Goal: Task Accomplishment & Management: Complete application form

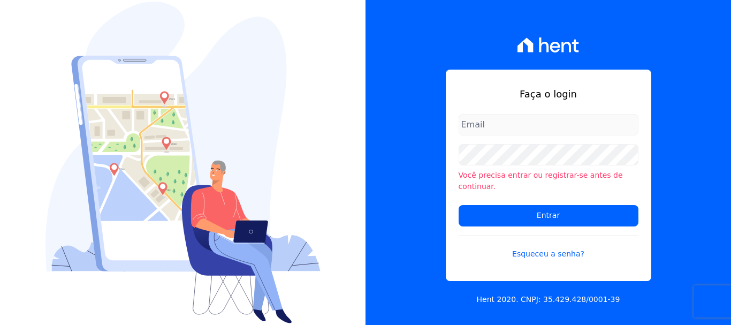
click at [700, 169] on div "Faça o login Você precisa entrar ou registrar-se antes de continuar. Entrar Esq…" at bounding box center [547, 162] width 365 height 325
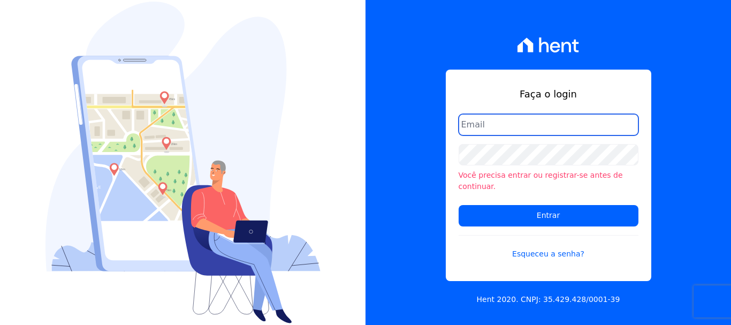
click at [530, 131] on input "email" at bounding box center [549, 124] width 180 height 21
type input "ary@santuzzo.com.br"
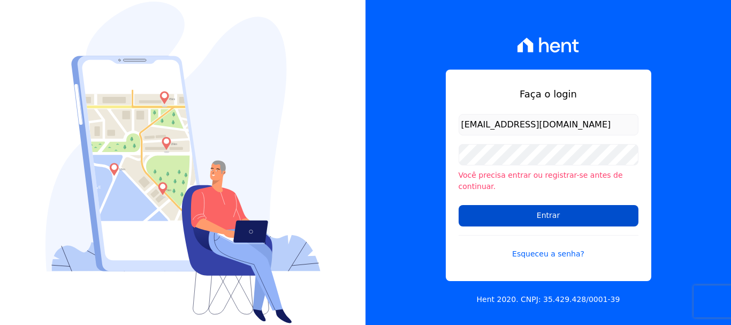
click at [546, 207] on input "Entrar" at bounding box center [549, 215] width 180 height 21
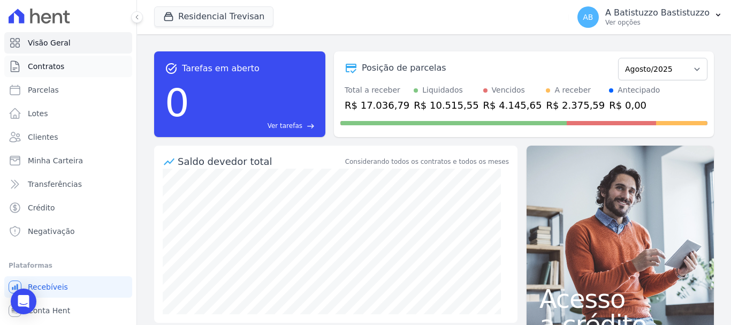
click at [63, 67] on link "Contratos" at bounding box center [68, 66] width 128 height 21
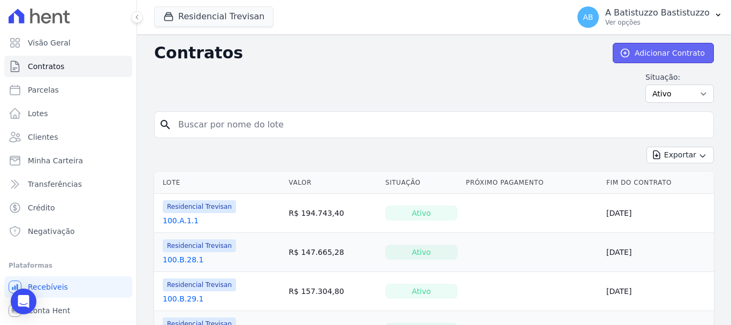
click at [634, 53] on link "Adicionar Contrato" at bounding box center [663, 53] width 101 height 20
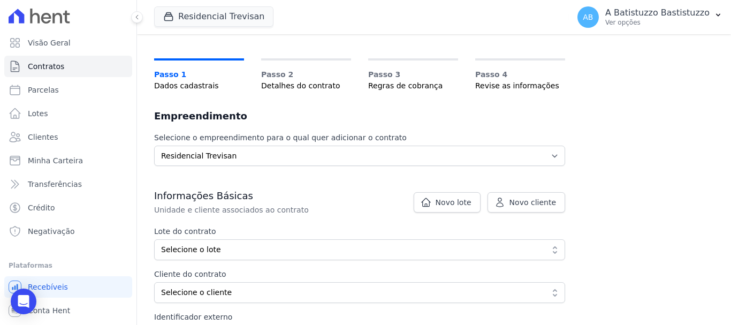
scroll to position [107, 0]
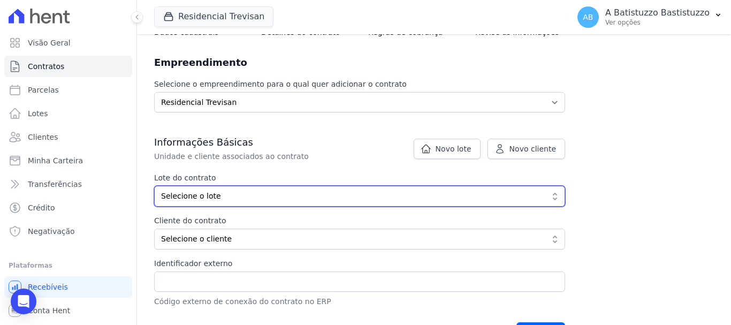
click at [234, 196] on span "Selecione o lote" at bounding box center [352, 195] width 382 height 11
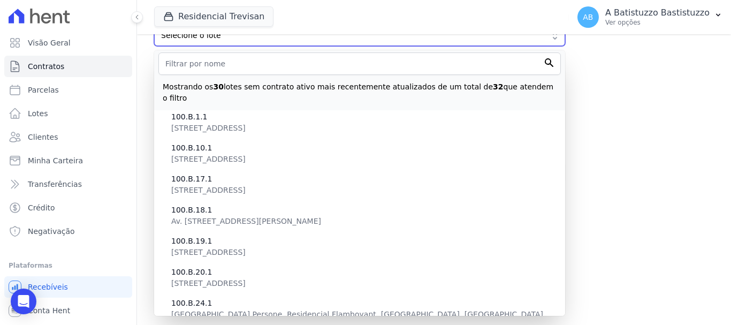
scroll to position [268, 0]
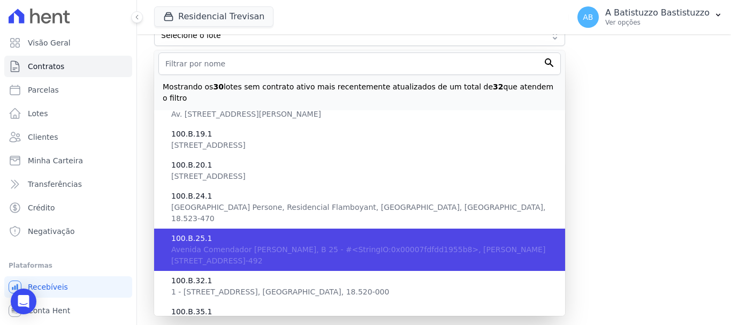
click at [224, 233] on span "100.B.25.1" at bounding box center [363, 238] width 385 height 11
type input "9a5d3e03-44c8-4e44-9b2f-b9b33706b0b9"
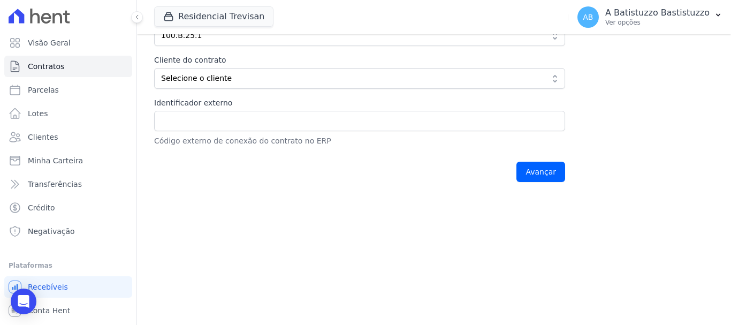
scroll to position [214, 0]
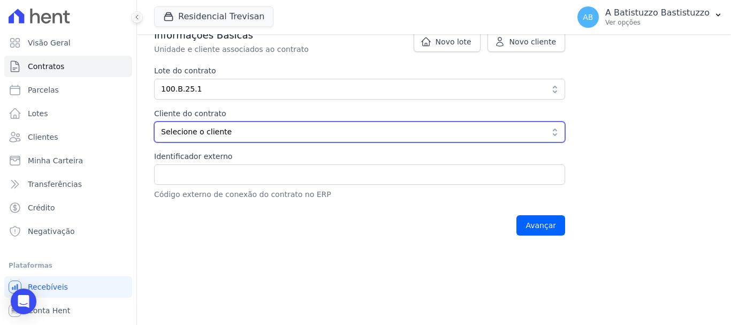
click at [248, 133] on span "Selecione o cliente" at bounding box center [352, 131] width 382 height 11
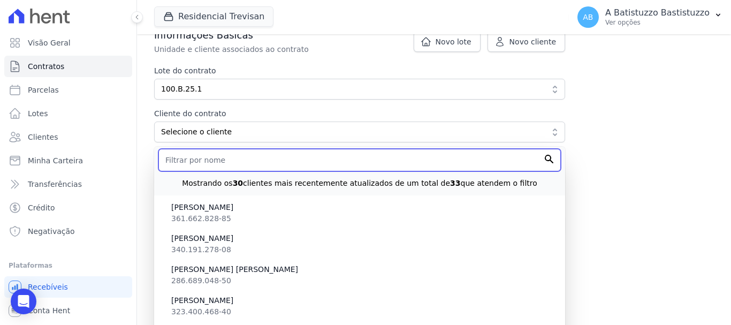
click at [225, 158] on input "text" at bounding box center [359, 160] width 402 height 22
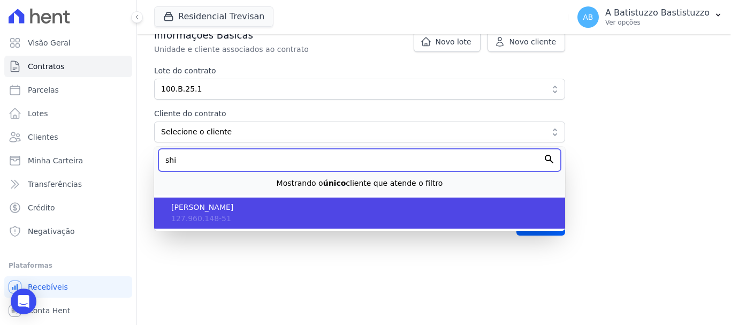
type input "shi"
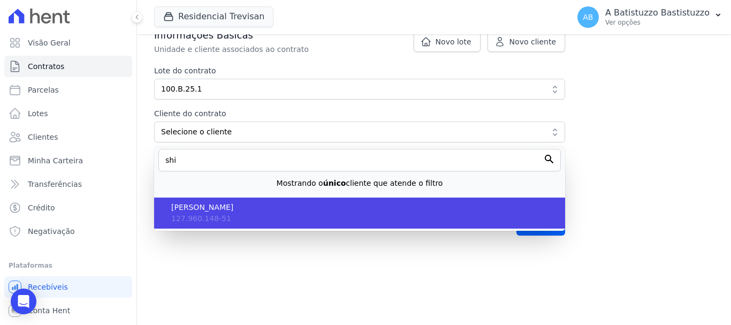
click at [233, 208] on span "[PERSON_NAME]" at bounding box center [363, 207] width 385 height 11
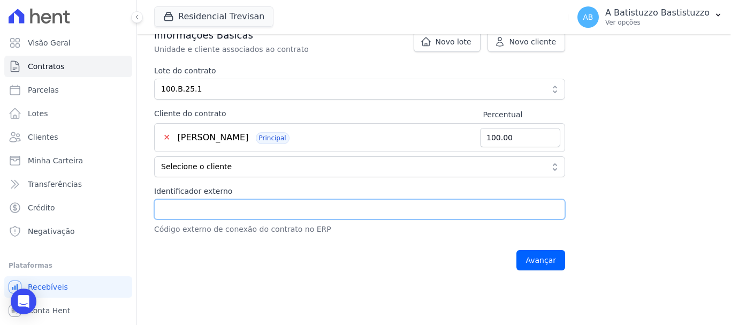
click at [201, 213] on input "Identificador externo" at bounding box center [359, 209] width 411 height 20
click at [185, 208] on input "100.B.15.1" at bounding box center [359, 209] width 411 height 20
type input "100.B.25.1"
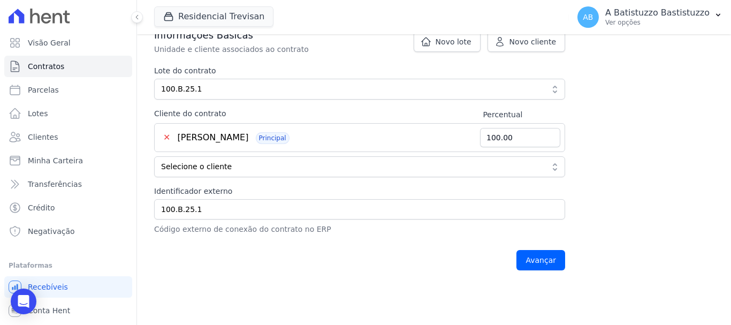
click at [245, 242] on div "Informações Básicas Unidade e cliente associados ao contrato Lote do contrato 9…" at bounding box center [359, 153] width 411 height 248
click at [532, 256] on input "Avançar" at bounding box center [540, 260] width 49 height 20
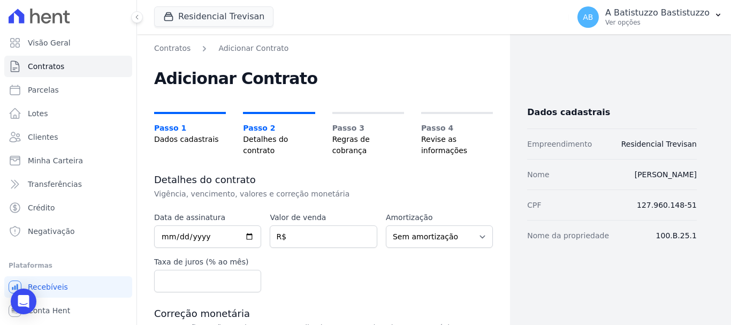
scroll to position [161, 0]
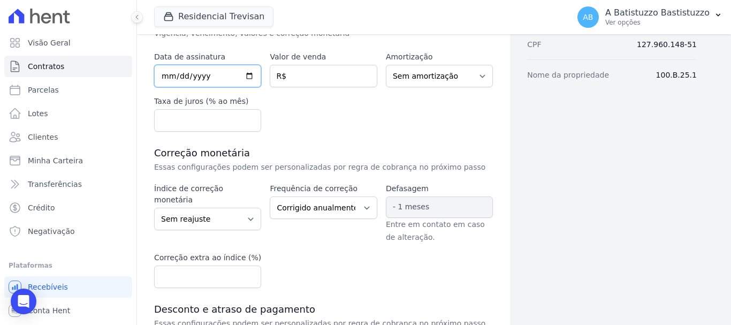
click at [248, 75] on input "date" at bounding box center [207, 76] width 107 height 22
type input "2025-08-12"
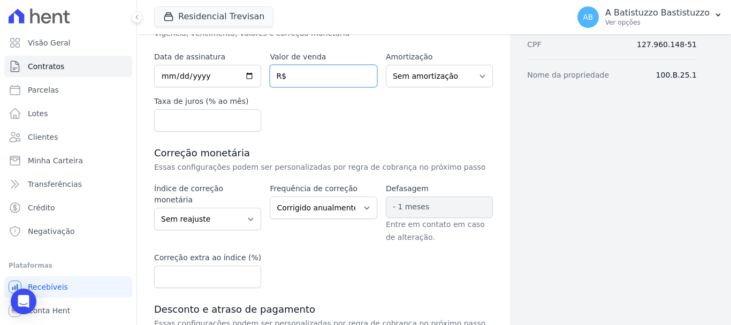
click at [319, 80] on input "number" at bounding box center [323, 76] width 107 height 22
type input "1350000.00"
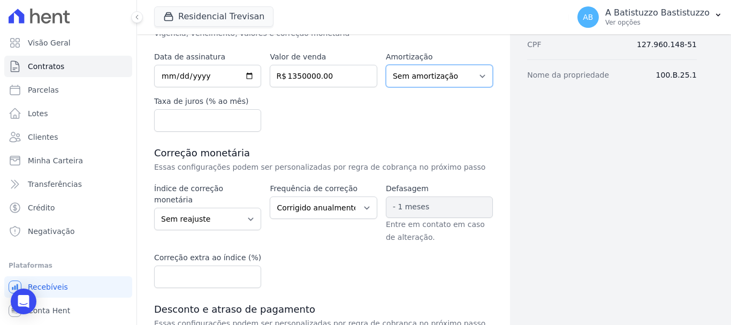
click at [479, 73] on select "Sem amortização Price Sac" at bounding box center [439, 76] width 107 height 22
click at [478, 73] on select "Sem amortização Price Sac" at bounding box center [439, 76] width 107 height 22
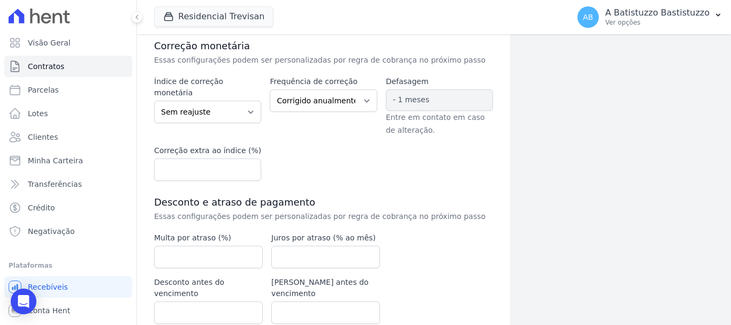
scroll to position [306, 0]
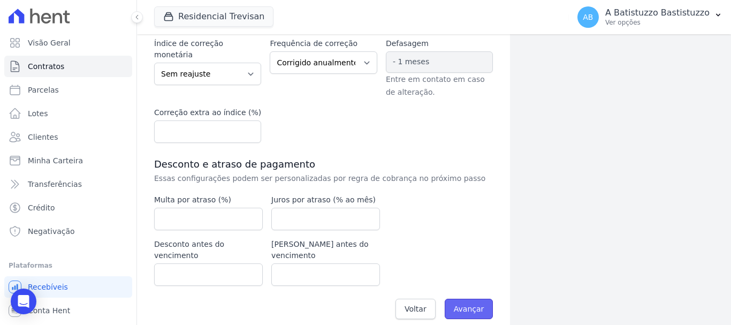
click at [467, 299] on input "Avançar" at bounding box center [469, 309] width 49 height 20
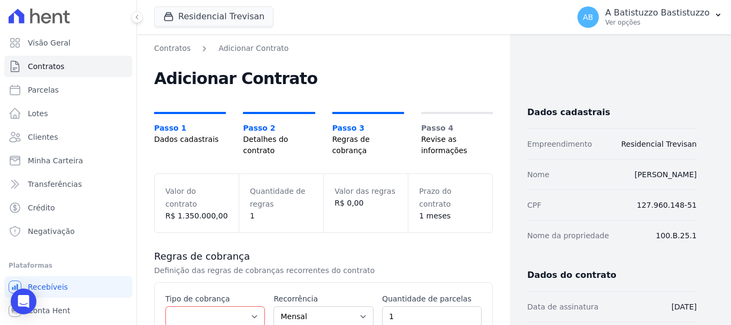
scroll to position [161, 0]
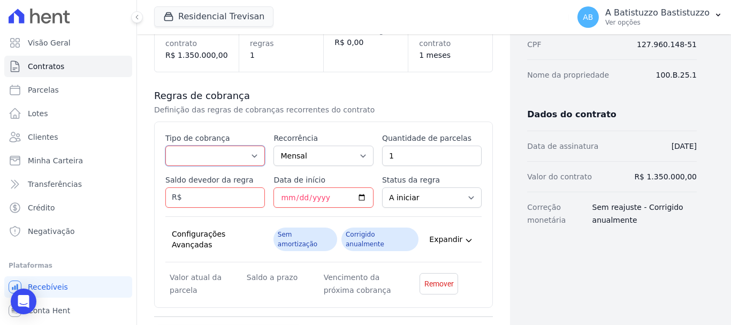
click at [255, 153] on select "Parcela Normal Entrada Sinal Intercalada Chaves Pré-chaves Pós-chaves Impostos …" at bounding box center [215, 156] width 100 height 20
select select "down_payment"
click at [165, 146] on select "Parcela Normal Entrada Sinal Intercalada Chaves Pré-chaves Pós-chaves Impostos …" at bounding box center [215, 156] width 100 height 20
click at [401, 157] on input "1" at bounding box center [432, 156] width 100 height 20
type input "2"
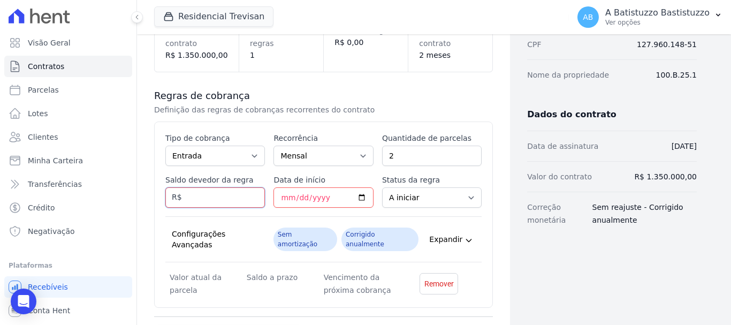
click at [202, 197] on input "Saldo devedor da regra" at bounding box center [215, 197] width 100 height 20
type input "40500.00"
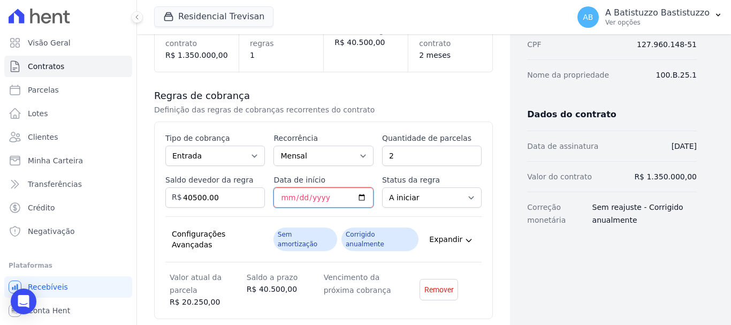
click at [306, 203] on input "Data de início" at bounding box center [323, 197] width 100 height 20
click at [361, 195] on input "Data de início" at bounding box center [323, 197] width 100 height 20
type input "2025-08-20"
click at [466, 197] on select "A iniciar Em aberto" at bounding box center [432, 197] width 100 height 20
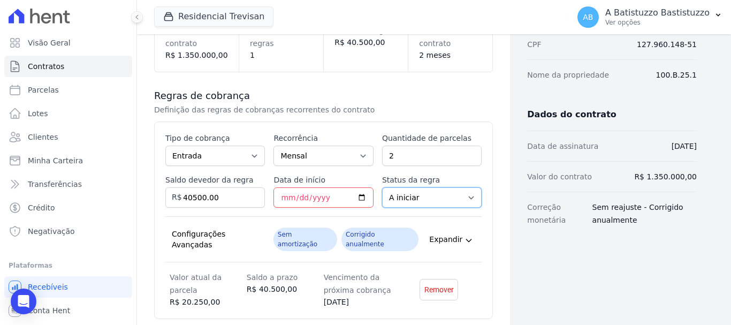
click at [464, 196] on select "A iniciar Em aberto" at bounding box center [432, 197] width 100 height 20
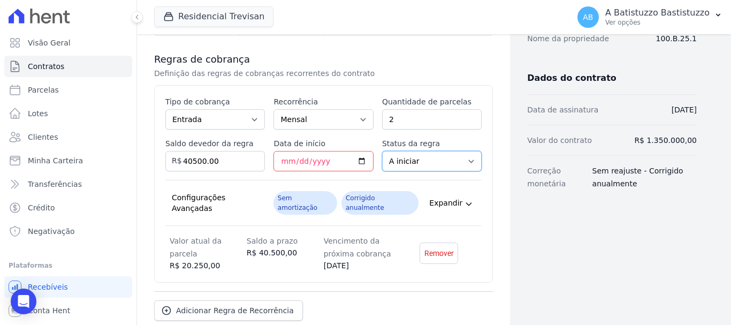
scroll to position [250, 0]
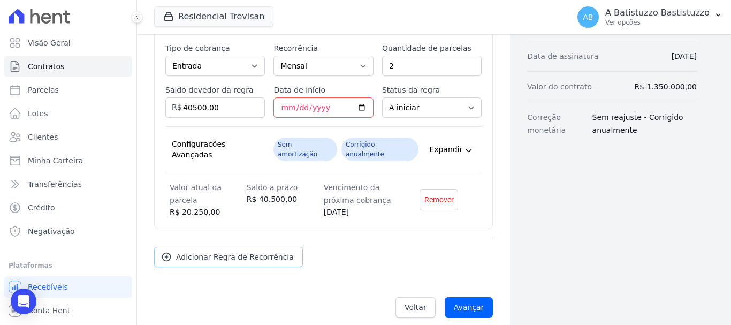
click at [201, 251] on span "Adicionar Regra de Recorrência" at bounding box center [235, 256] width 118 height 11
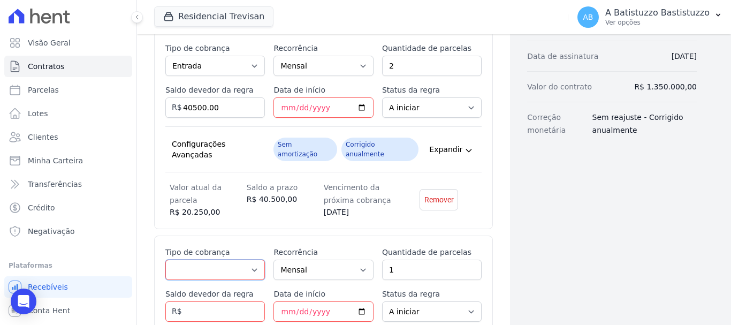
click at [251, 260] on select "Parcela Normal Entrada Sinal Intercalada Chaves Pré-chaves Pós-chaves Impostos …" at bounding box center [215, 270] width 100 height 20
select select "standard"
click at [165, 260] on select "Parcela Normal Entrada Sinal Intercalada Chaves Pré-chaves Pós-chaves Impostos …" at bounding box center [215, 270] width 100 height 20
click at [390, 264] on input "1" at bounding box center [432, 270] width 100 height 20
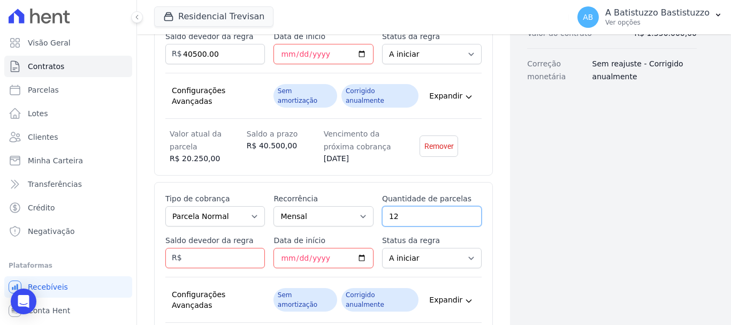
type input "12"
click at [222, 248] on input "Saldo devedor da regra" at bounding box center [215, 258] width 100 height 20
type input "94500.00"
click at [356, 248] on input "Data de início" at bounding box center [323, 258] width 100 height 20
type input "2025-10-20"
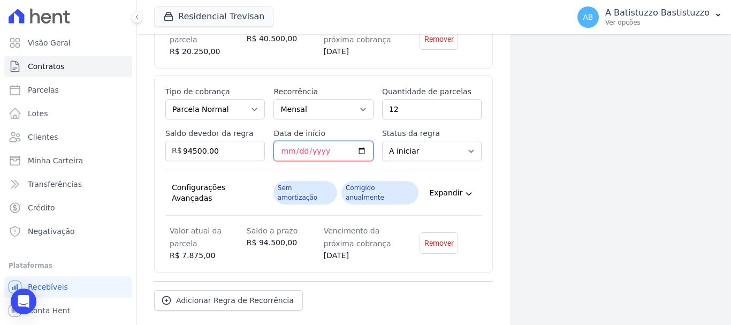
scroll to position [445, 0]
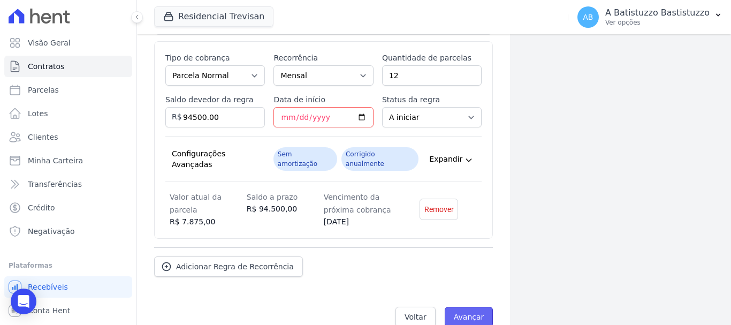
click at [463, 307] on input "Avançar" at bounding box center [469, 317] width 49 height 20
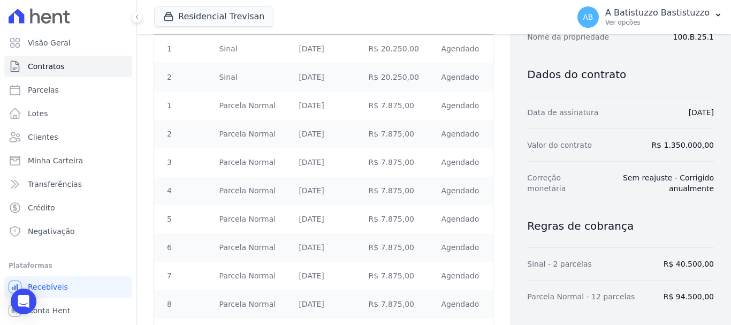
scroll to position [375, 0]
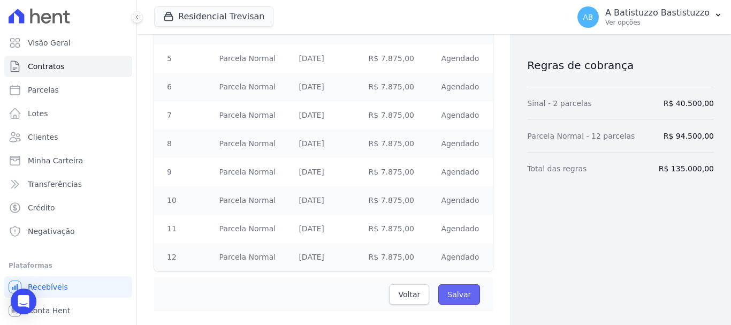
click at [448, 292] on input "Salvar" at bounding box center [459, 294] width 42 height 20
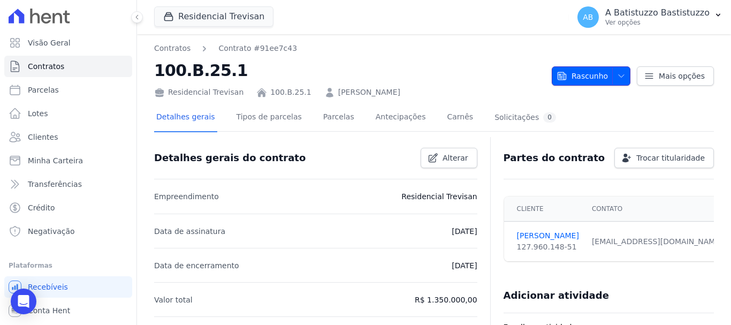
click at [572, 74] on span "Rascunho" at bounding box center [581, 75] width 51 height 19
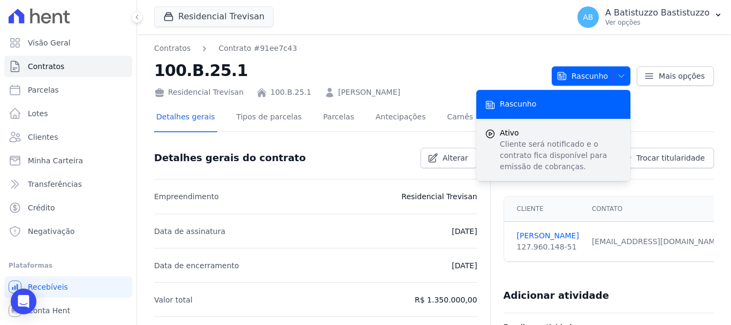
click at [491, 129] on icon "submit" at bounding box center [490, 133] width 11 height 11
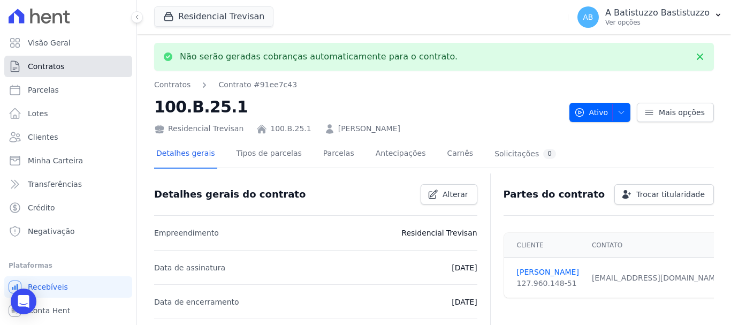
click at [54, 64] on span "Contratos" at bounding box center [46, 66] width 36 height 11
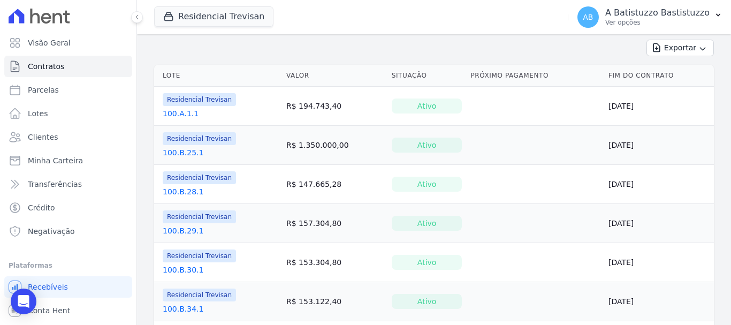
scroll to position [214, 0]
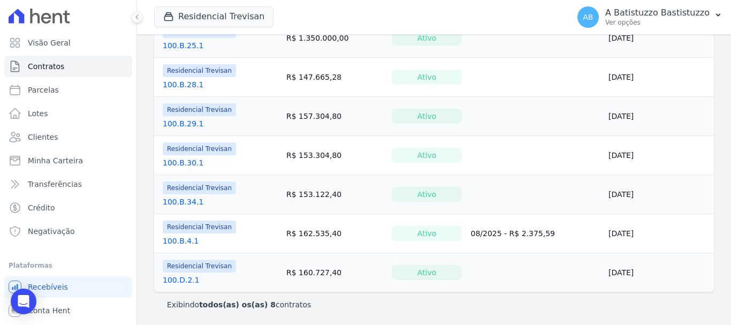
click at [185, 100] on td "Residencial Trevisan 100.B.29.1" at bounding box center [218, 116] width 128 height 39
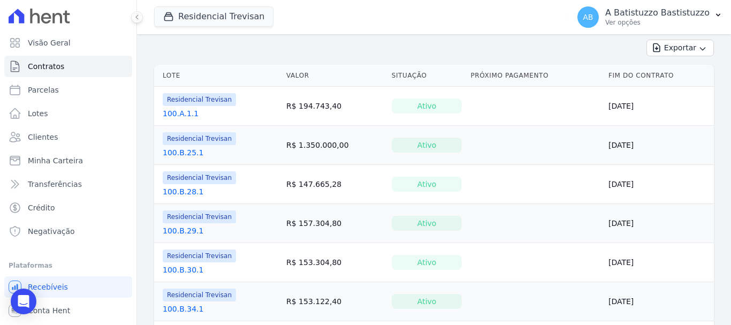
click at [189, 149] on link "100.B.25.1" at bounding box center [183, 152] width 41 height 11
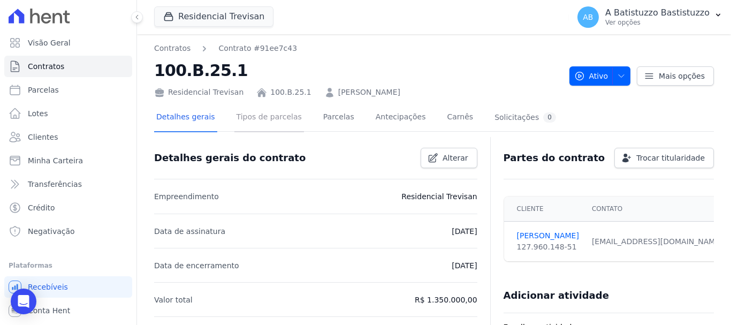
click at [276, 118] on link "Tipos de parcelas" at bounding box center [269, 118] width 70 height 28
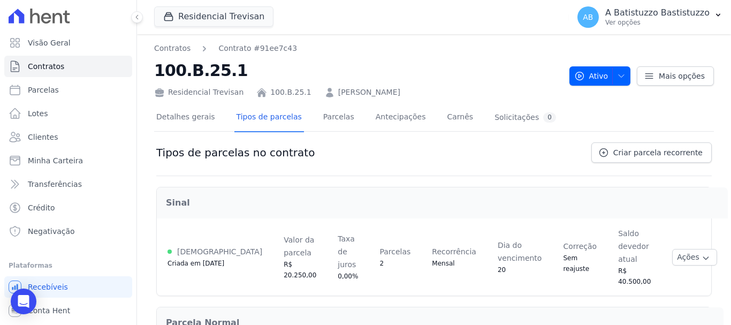
scroll to position [61, 0]
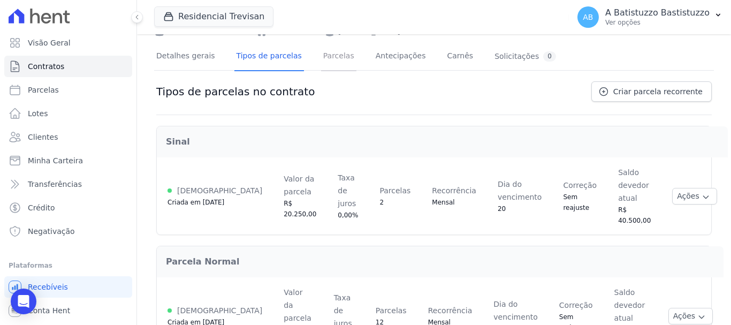
click at [322, 57] on link "Parcelas" at bounding box center [338, 57] width 35 height 28
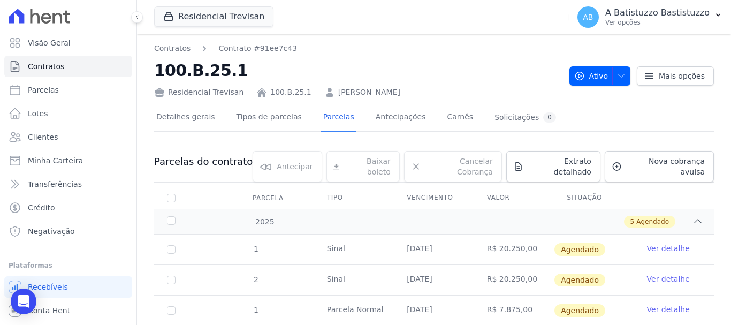
scroll to position [107, 0]
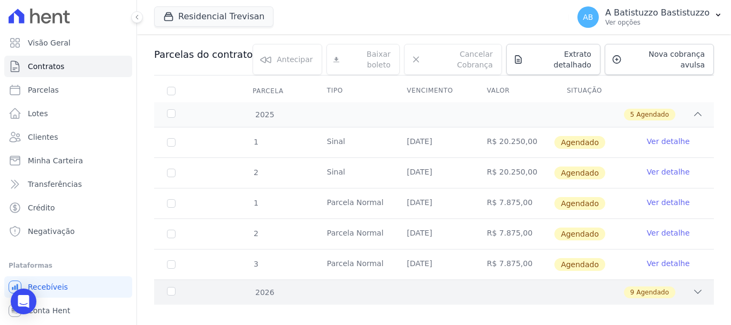
click at [695, 290] on icon at bounding box center [698, 291] width 7 height 3
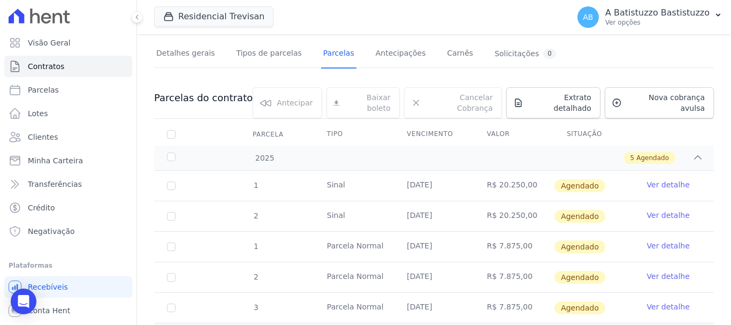
scroll to position [10, 0]
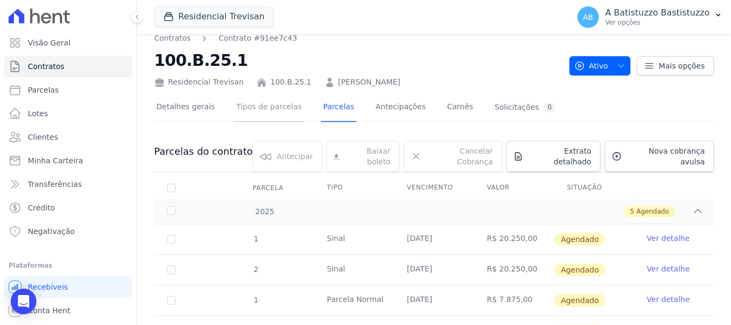
click at [268, 104] on link "Tipos de parcelas" at bounding box center [269, 108] width 70 height 28
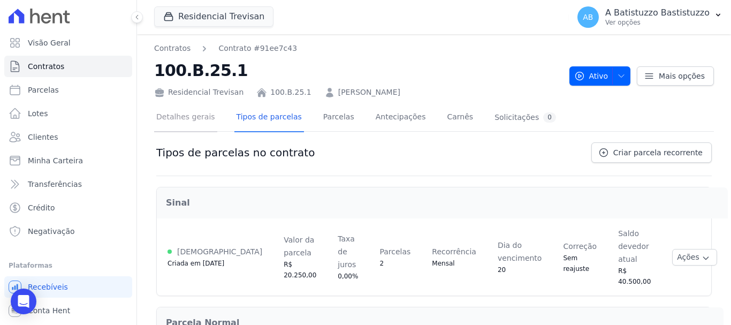
click at [173, 117] on link "Detalhes gerais" at bounding box center [185, 118] width 63 height 28
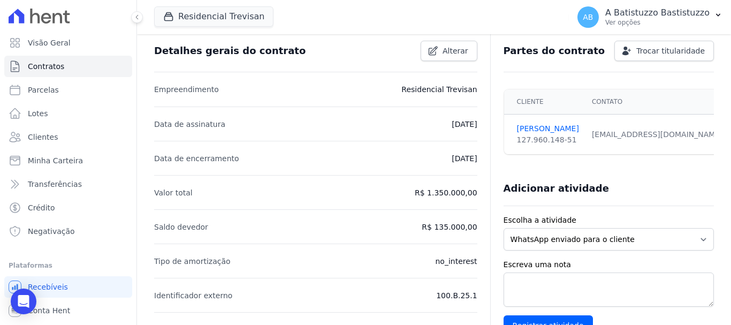
scroll to position [161, 0]
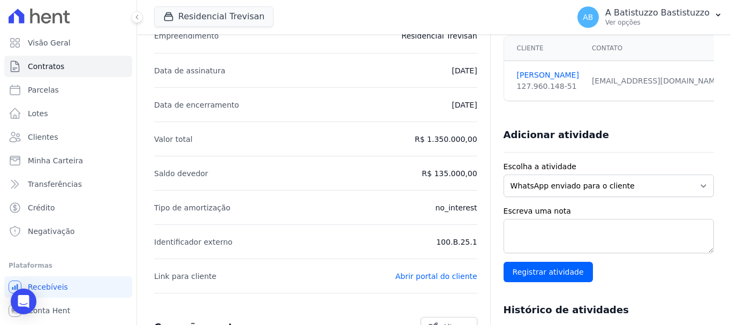
click at [432, 141] on p "R$ 1.350.000,00" at bounding box center [446, 139] width 63 height 13
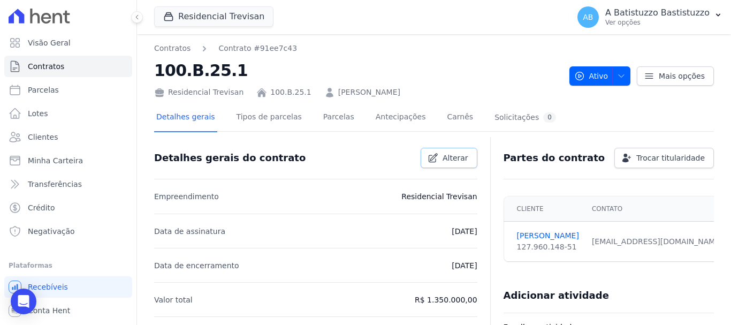
click at [448, 157] on span "Alterar" at bounding box center [456, 157] width 26 height 11
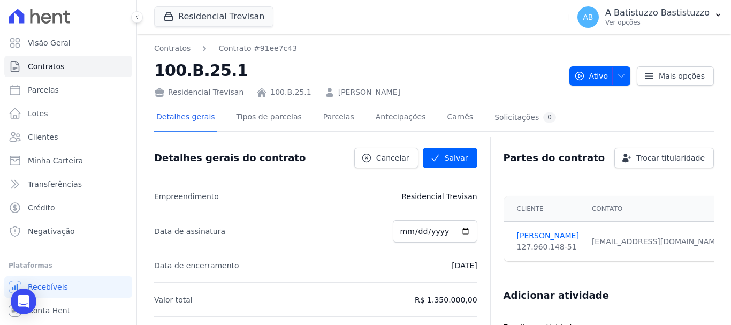
scroll to position [214, 0]
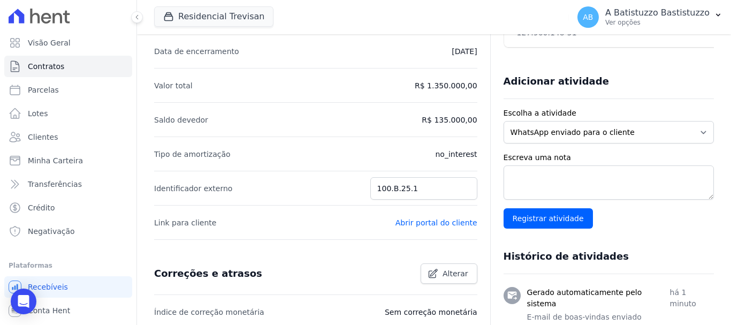
click at [452, 122] on p "R$ 135.000,00" at bounding box center [449, 119] width 55 height 13
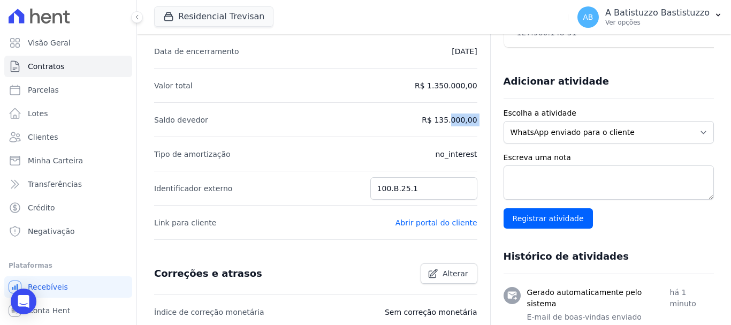
click at [452, 122] on p "R$ 135.000,00" at bounding box center [449, 119] width 55 height 13
click at [356, 118] on li "Saldo devedor R$ 135.000,00" at bounding box center [315, 119] width 323 height 34
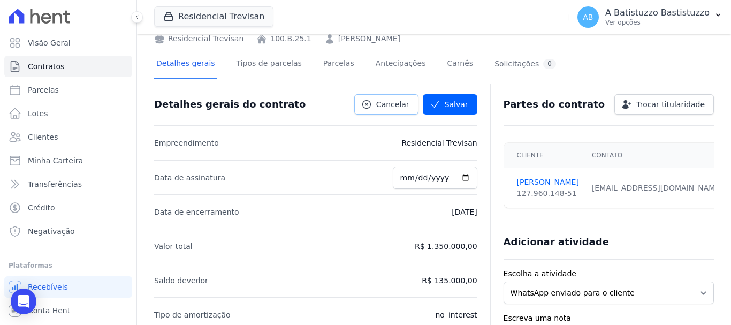
click at [411, 102] on link "Cancelar" at bounding box center [386, 104] width 64 height 20
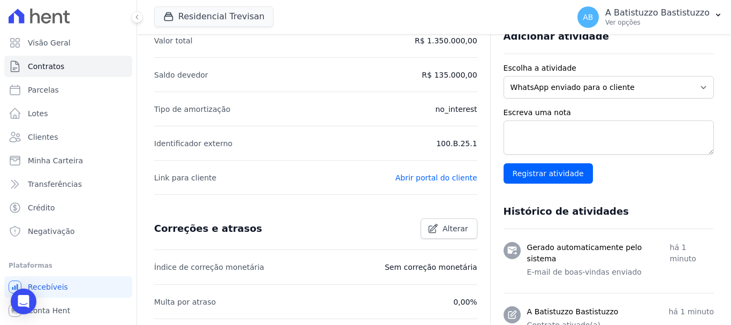
scroll to position [205, 0]
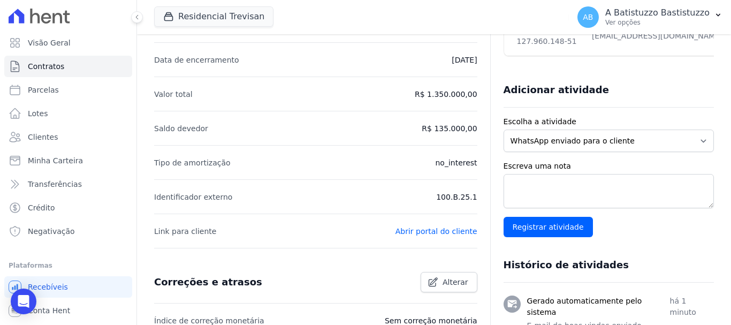
click at [252, 129] on li "Saldo devedor R$ 135.000,00" at bounding box center [315, 128] width 323 height 34
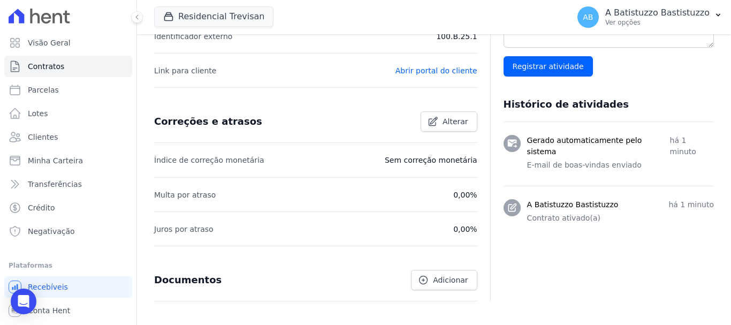
scroll to position [312, 0]
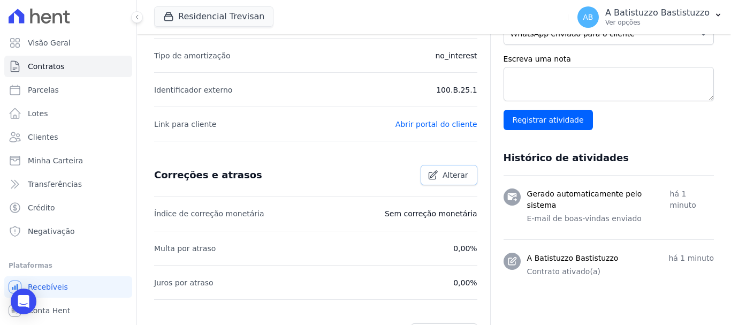
click at [443, 179] on span "Alterar" at bounding box center [456, 175] width 26 height 11
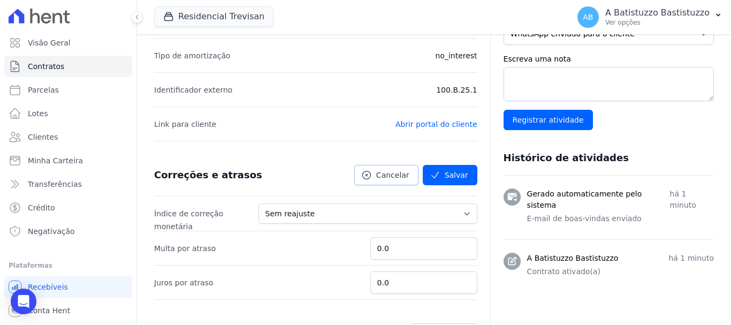
click at [398, 175] on span "Cancelar" at bounding box center [392, 175] width 33 height 11
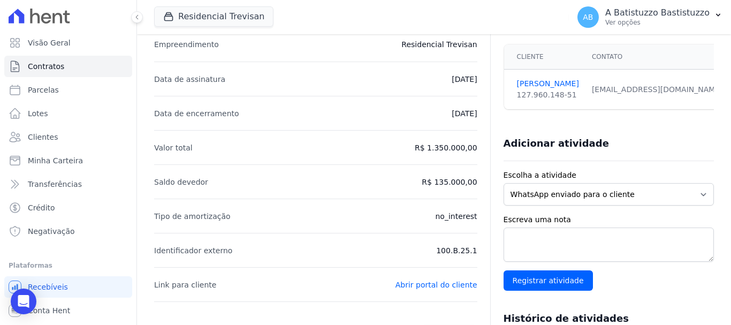
scroll to position [45, 0]
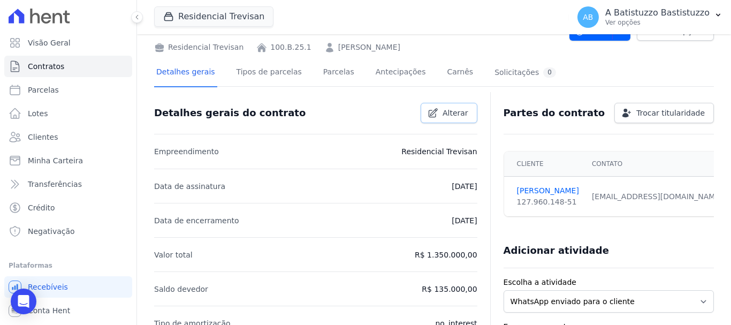
click at [443, 111] on span "Alterar" at bounding box center [456, 113] width 26 height 11
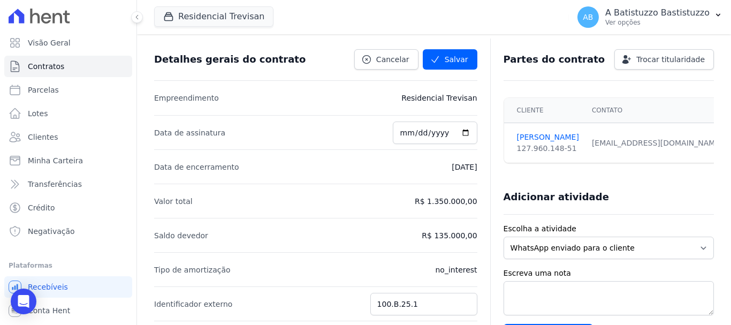
scroll to position [152, 0]
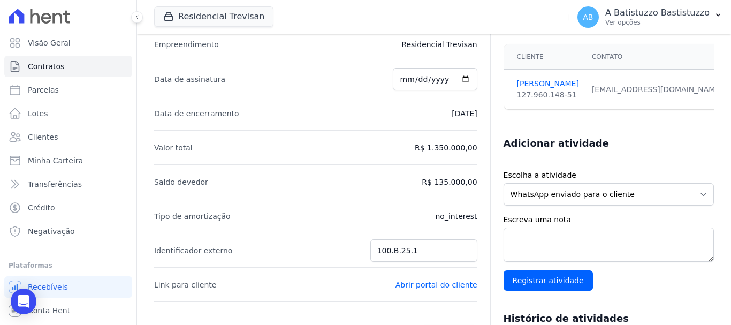
click at [444, 151] on p "R$ 1.350.000,00" at bounding box center [446, 147] width 63 height 13
click at [444, 150] on p "R$ 1.350.000,00" at bounding box center [446, 147] width 63 height 13
click at [296, 141] on li "Valor total R$ 1.350.000,00" at bounding box center [315, 147] width 323 height 34
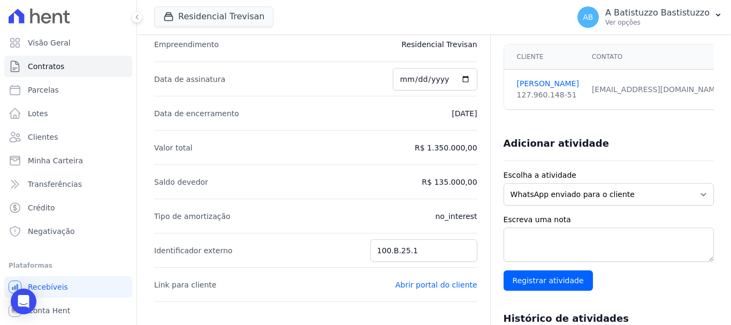
scroll to position [0, 0]
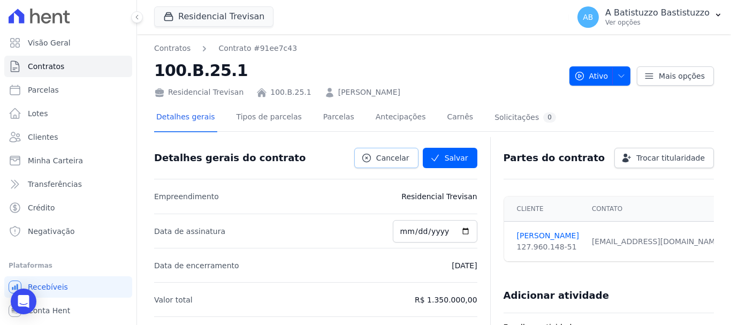
click at [397, 158] on span "Cancelar" at bounding box center [392, 157] width 33 height 11
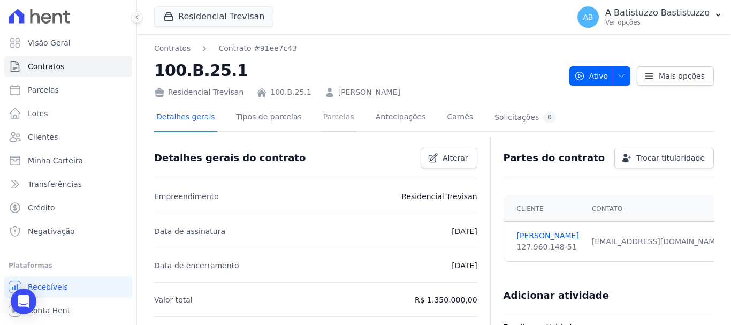
click at [321, 118] on link "Parcelas" at bounding box center [338, 118] width 35 height 28
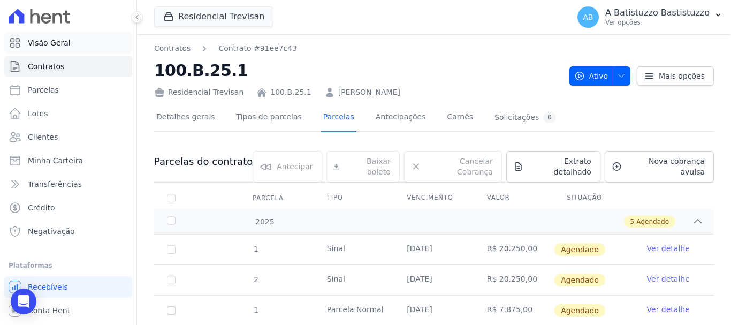
click at [30, 41] on span "Visão Geral" at bounding box center [49, 42] width 43 height 11
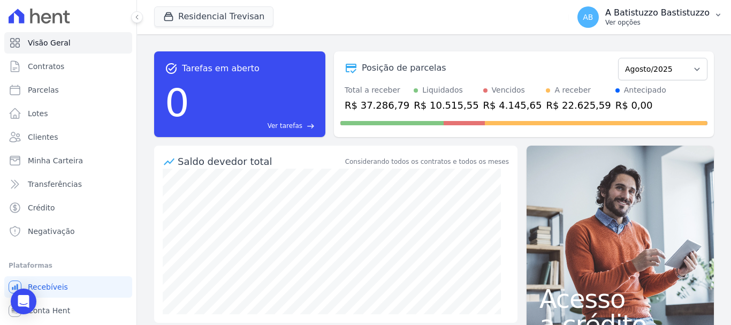
click at [593, 17] on span "AB" at bounding box center [588, 16] width 10 height 7
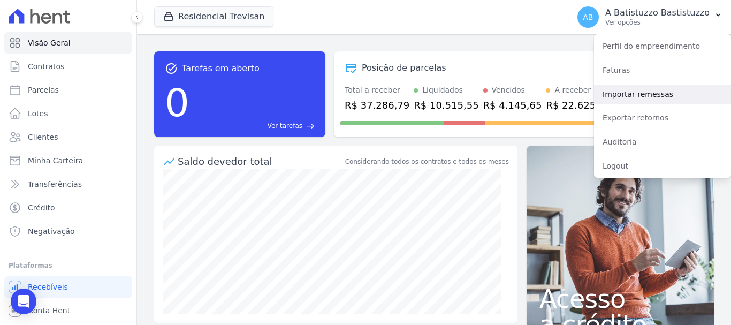
click at [612, 94] on link "Importar remessas" at bounding box center [662, 94] width 137 height 19
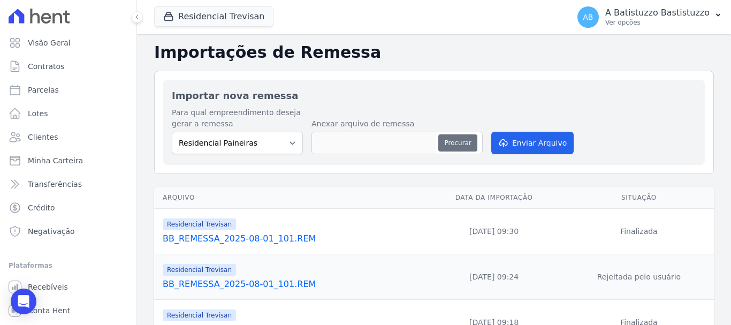
click at [449, 144] on button "Procurar" at bounding box center [457, 142] width 39 height 17
type input "BB_REMESSA_2025-08-12_102.REM"
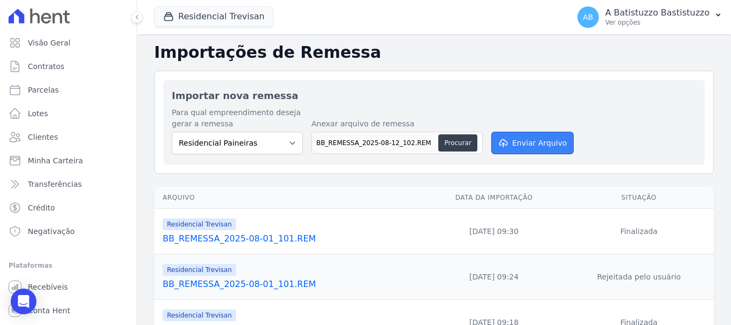
click at [515, 143] on button "Enviar Arquivo" at bounding box center [532, 143] width 82 height 22
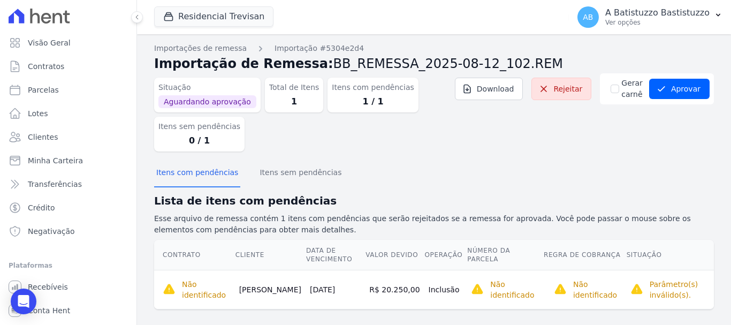
scroll to position [11, 0]
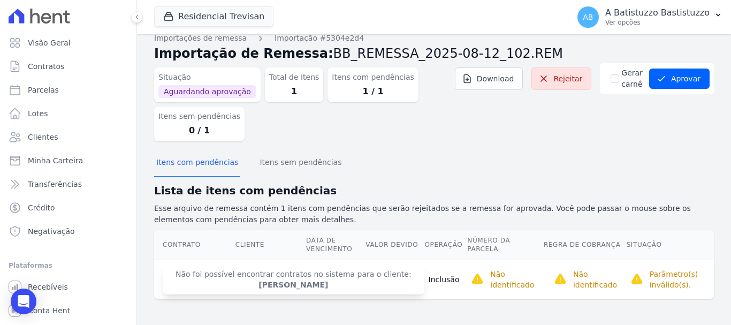
click at [278, 287] on strong "[PERSON_NAME]" at bounding box center [293, 284] width 70 height 9
click at [288, 278] on span "Não foi possível encontrar contratos no sistema para o cliente: [PERSON_NAME]" at bounding box center [294, 279] width 262 height 30
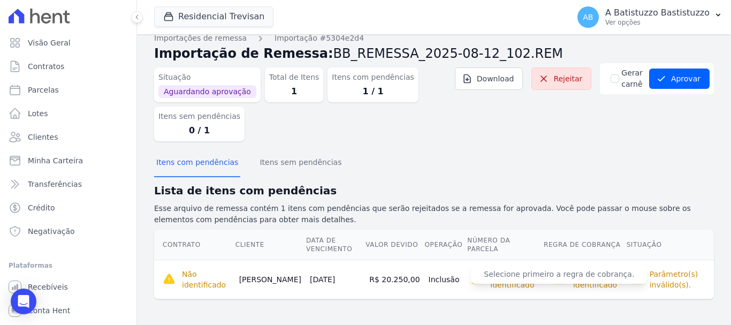
click at [494, 284] on p "Não identificado" at bounding box center [514, 279] width 49 height 21
click at [500, 276] on span "Selecione primeiro a regra de cobrança." at bounding box center [559, 273] width 176 height 19
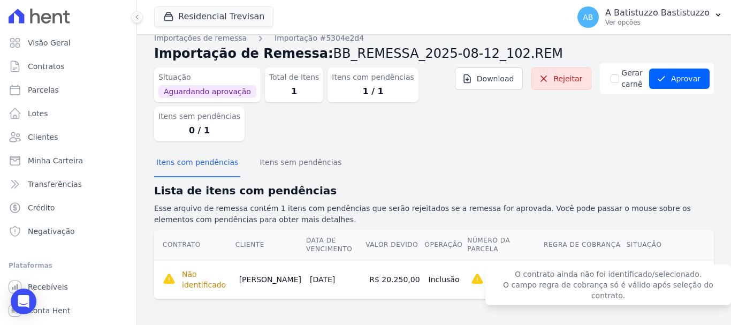
click at [587, 278] on span "O contrato ainda não foi identificado/selecionado. O campo regra de cobrança só…" at bounding box center [608, 284] width 246 height 41
click at [609, 278] on span "O contrato ainda não foi identificado/selecionado. O campo regra de cobrança só…" at bounding box center [608, 284] width 246 height 41
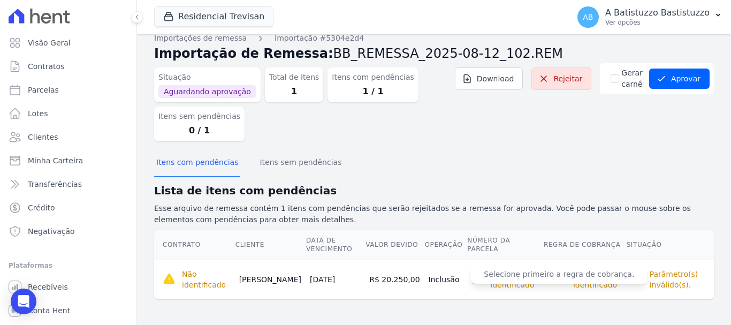
click at [490, 276] on span "Selecione primeiro a regra de cobrança." at bounding box center [559, 273] width 176 height 19
click at [287, 159] on button "Itens sem pendências" at bounding box center [300, 163] width 86 height 28
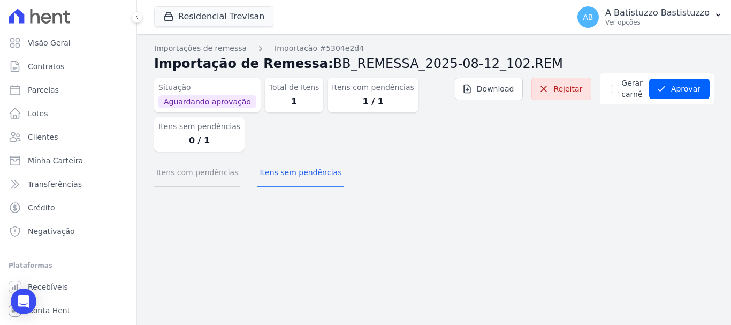
click at [191, 172] on button "Itens com pendências" at bounding box center [197, 173] width 86 height 28
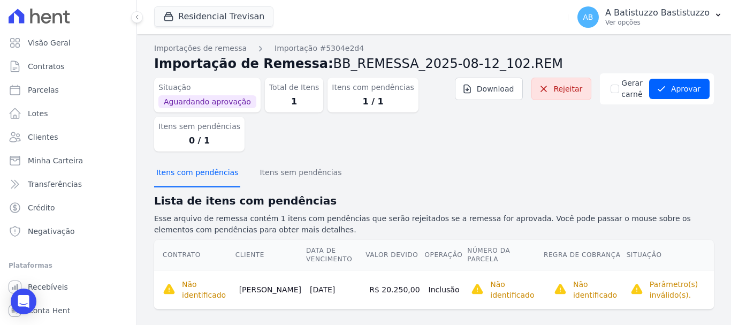
scroll to position [11, 0]
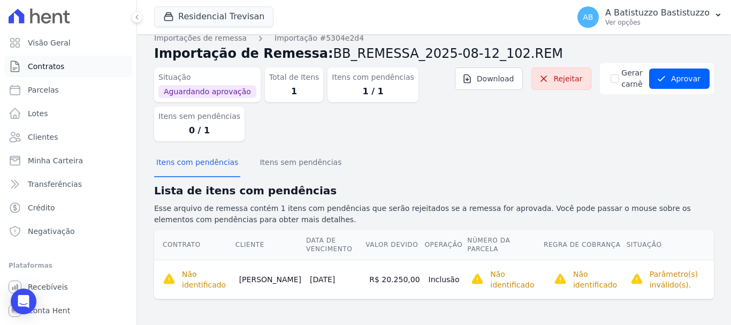
click at [40, 66] on span "Contratos" at bounding box center [46, 66] width 36 height 11
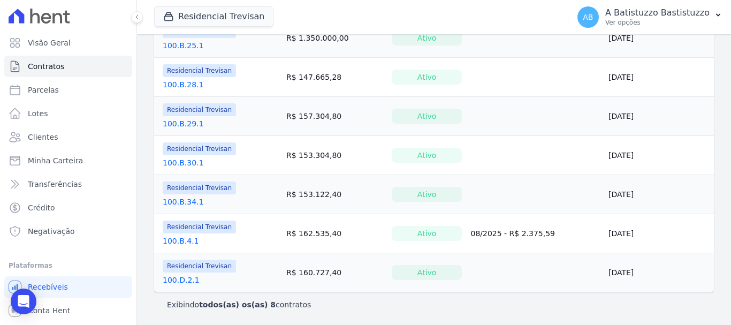
scroll to position [161, 0]
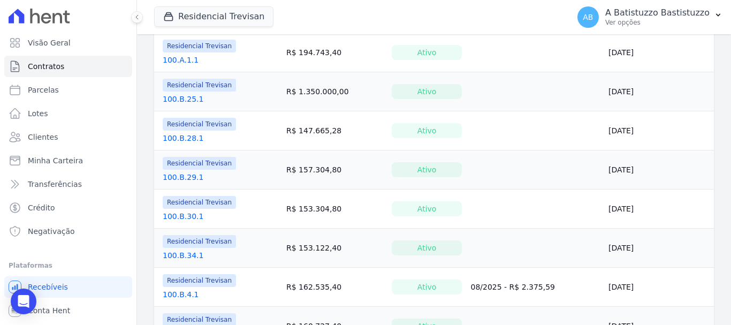
click at [180, 100] on link "100.B.25.1" at bounding box center [183, 99] width 41 height 11
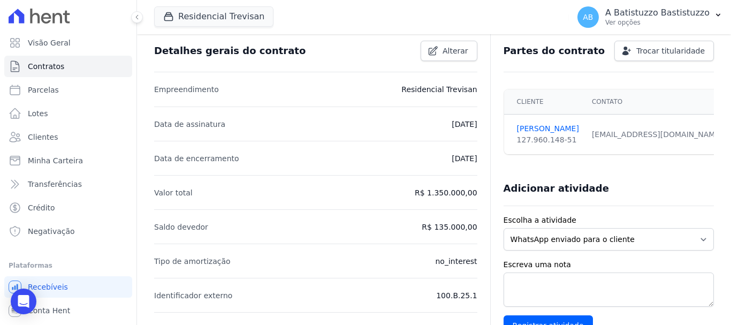
scroll to position [214, 0]
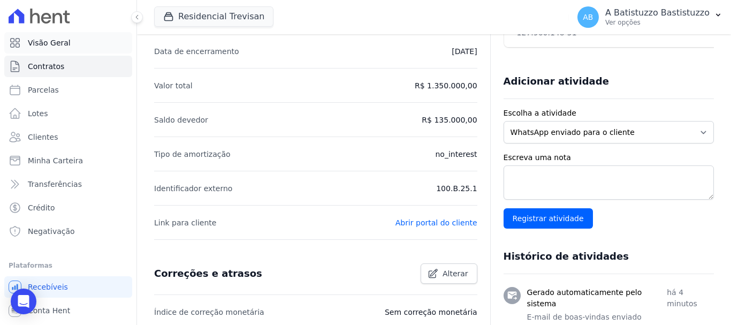
click at [68, 41] on link "Visão Geral" at bounding box center [68, 42] width 128 height 21
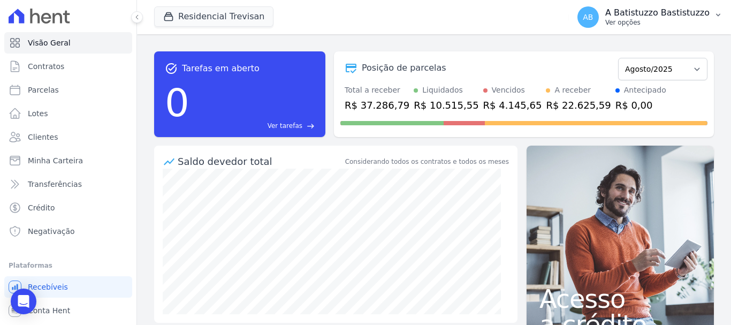
click at [593, 14] on span "AB" at bounding box center [588, 16] width 10 height 7
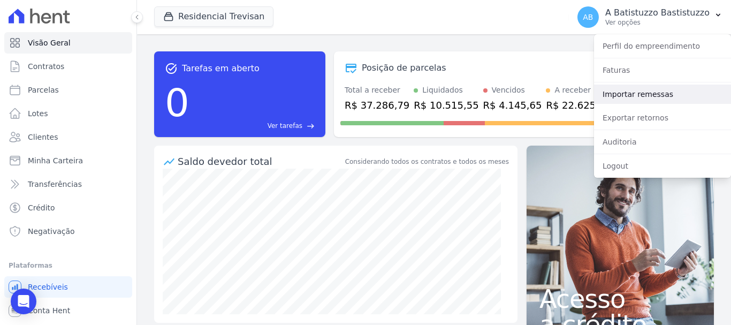
click at [608, 97] on link "Importar remessas" at bounding box center [662, 94] width 137 height 19
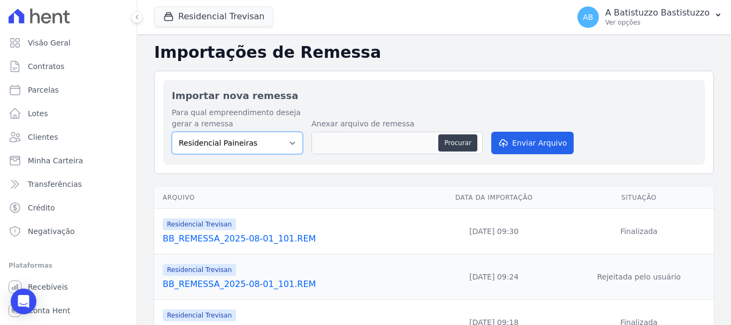
click at [291, 138] on select "Residencial Paineiras Residencial Trevisan" at bounding box center [237, 143] width 131 height 22
select select "4c1e337b-9410-4773-9ad8-94f5baa23e7f"
click at [172, 132] on select "Residencial Paineiras Residencial Trevisan" at bounding box center [237, 143] width 131 height 22
click at [215, 16] on button "Residencial Trevisan" at bounding box center [213, 16] width 119 height 20
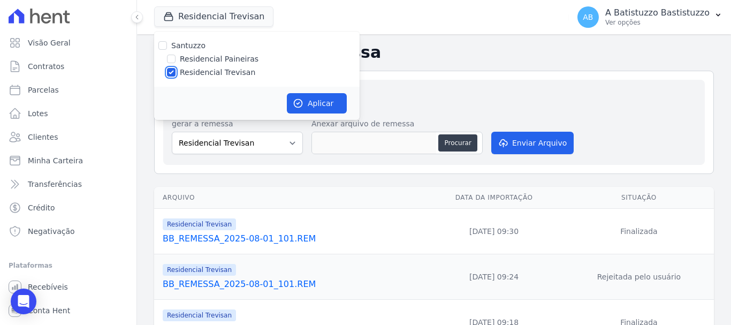
click at [173, 71] on input "Residencial Trevisan" at bounding box center [171, 72] width 9 height 9
checkbox input "false"
click at [173, 57] on input "Residencial Paineiras" at bounding box center [171, 59] width 9 height 9
checkbox input "true"
click at [322, 103] on button "Aplicar" at bounding box center [317, 103] width 60 height 20
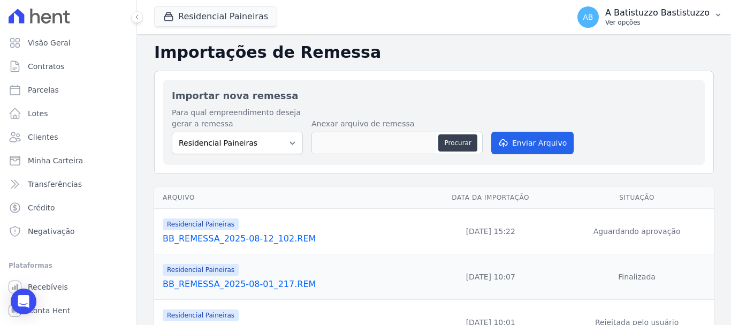
click at [593, 15] on span "AB" at bounding box center [588, 16] width 10 height 7
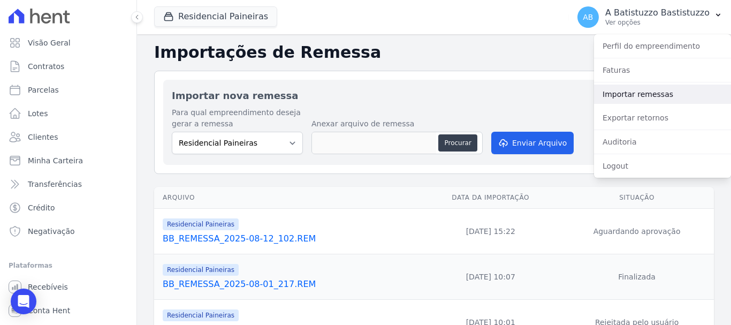
click at [626, 91] on link "Importar remessas" at bounding box center [662, 94] width 137 height 19
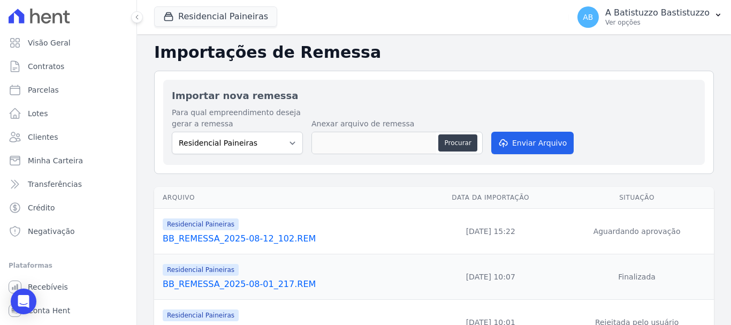
click at [257, 237] on link "BB_REMESSA_2025-08-12_102.REM" at bounding box center [290, 238] width 254 height 13
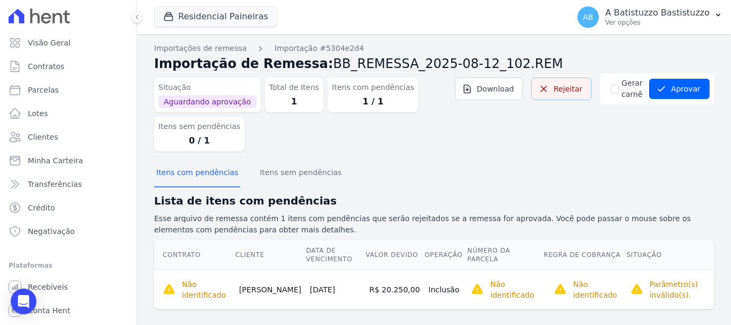
click at [563, 90] on link "Rejeitar" at bounding box center [561, 89] width 60 height 22
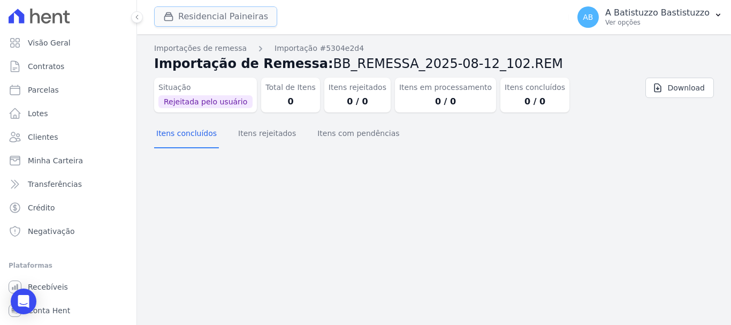
click at [214, 19] on button "Residencial Paineiras" at bounding box center [215, 16] width 123 height 20
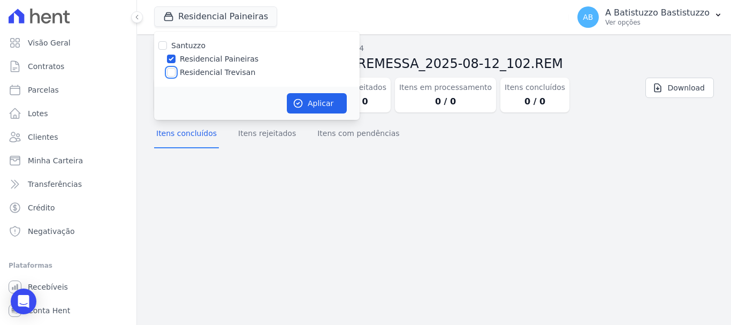
click at [174, 72] on input "Residencial Trevisan" at bounding box center [171, 72] width 9 height 9
checkbox input "true"
click at [171, 59] on input "Residencial Paineiras" at bounding box center [171, 59] width 9 height 9
checkbox input "false"
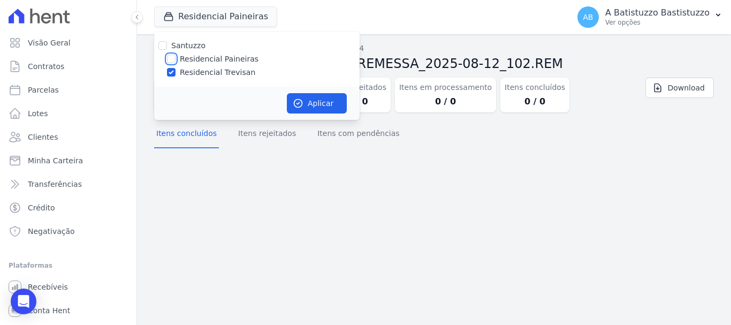
checkbox input "false"
click at [311, 97] on button "Aplicar" at bounding box center [317, 103] width 60 height 20
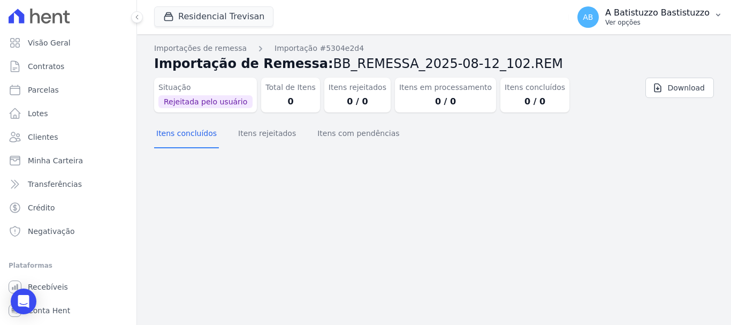
click at [593, 16] on span "AB" at bounding box center [588, 16] width 10 height 7
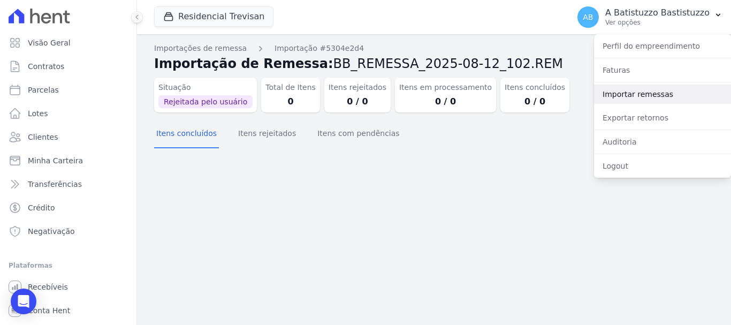
click at [619, 91] on link "Importar remessas" at bounding box center [662, 94] width 137 height 19
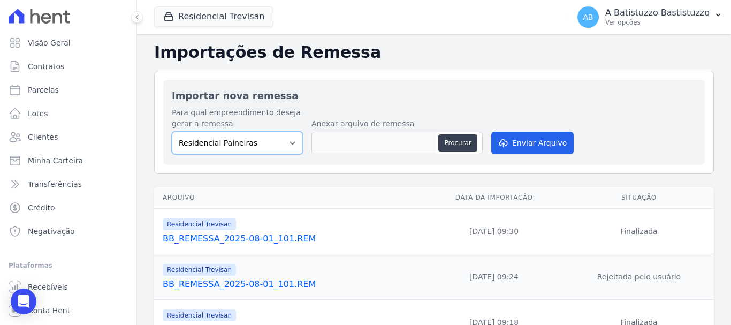
click at [291, 141] on select "Residencial Paineiras Residencial Trevisan" at bounding box center [237, 143] width 131 height 22
select select "4c1e337b-9410-4773-9ad8-94f5baa23e7f"
click at [172, 132] on select "Residencial Paineiras Residencial Trevisan" at bounding box center [237, 143] width 131 height 22
click at [461, 134] on button "Procurar" at bounding box center [457, 142] width 39 height 17
type input "BB_REMESSA_2025-08-12_102.REM"
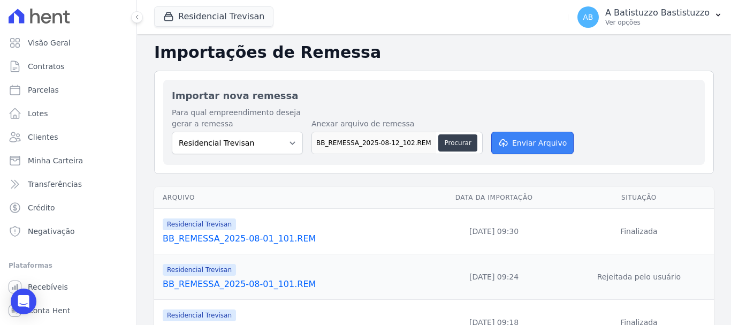
click at [529, 140] on button "Enviar Arquivo" at bounding box center [532, 143] width 82 height 22
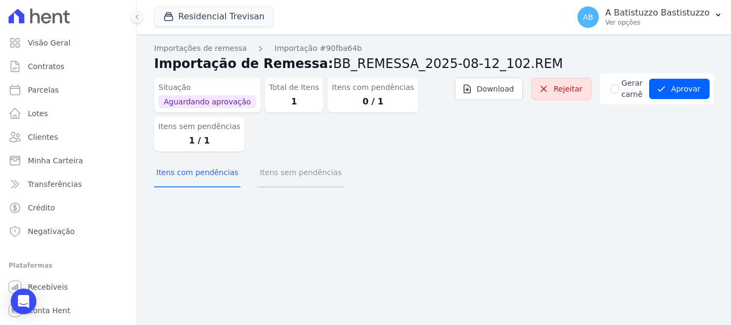
click at [302, 174] on button "Itens sem pendências" at bounding box center [300, 173] width 86 height 28
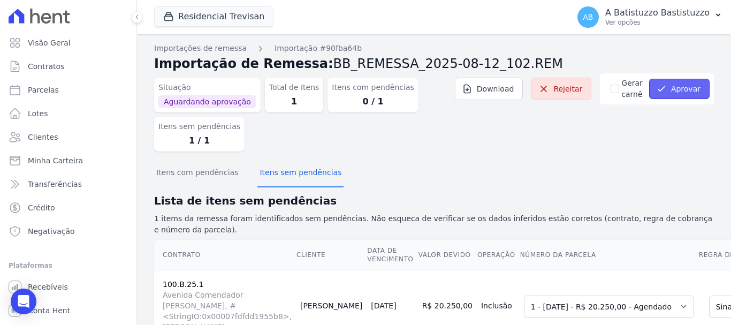
click at [681, 89] on button "Aprovar" at bounding box center [679, 89] width 60 height 20
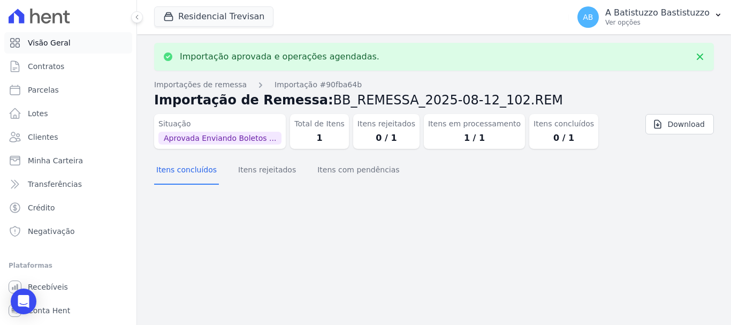
click at [57, 42] on span "Visão Geral" at bounding box center [49, 42] width 43 height 11
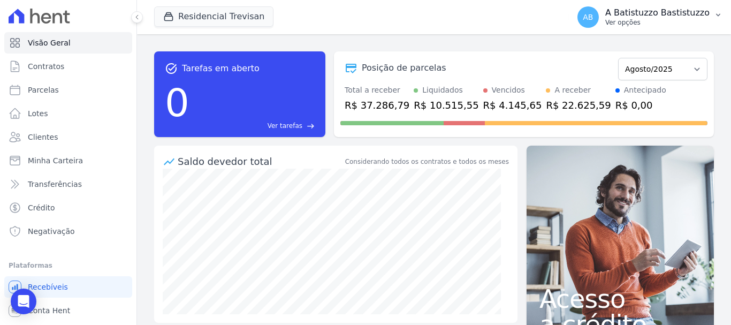
click at [599, 11] on span "AB" at bounding box center [587, 16] width 21 height 21
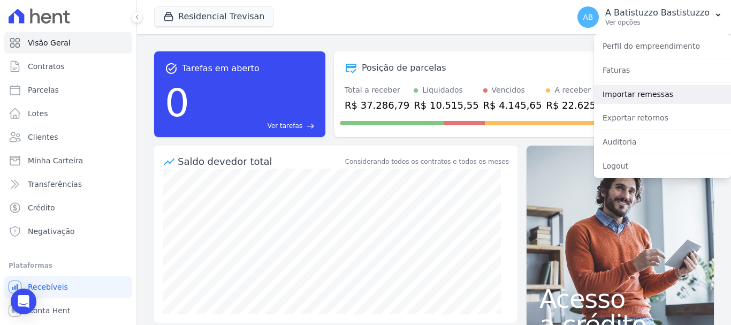
click at [619, 93] on link "Importar remessas" at bounding box center [662, 94] width 137 height 19
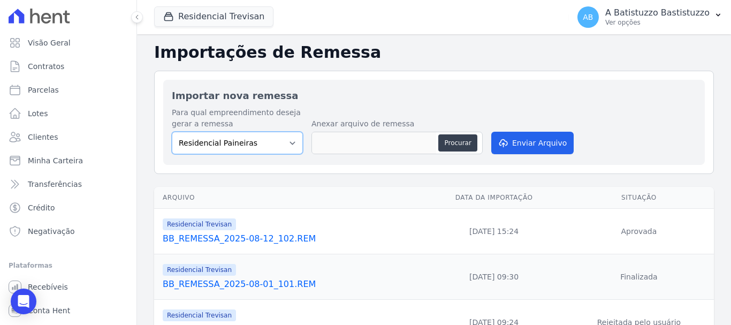
click at [288, 142] on select "Residencial Paineiras Residencial Trevisan" at bounding box center [237, 143] width 131 height 22
click at [172, 132] on select "Residencial Paineiras Residencial Trevisan" at bounding box center [237, 143] width 131 height 22
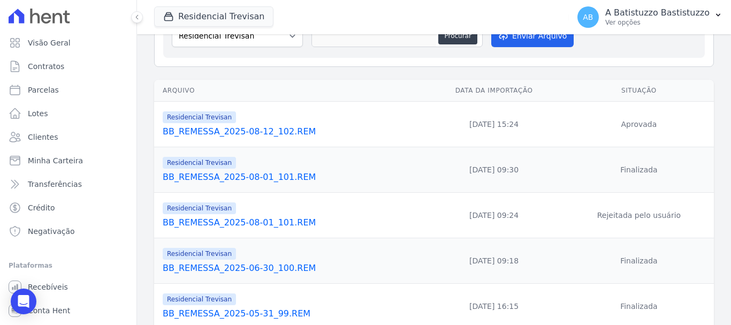
click at [288, 89] on th "Arquivo" at bounding box center [289, 91] width 270 height 22
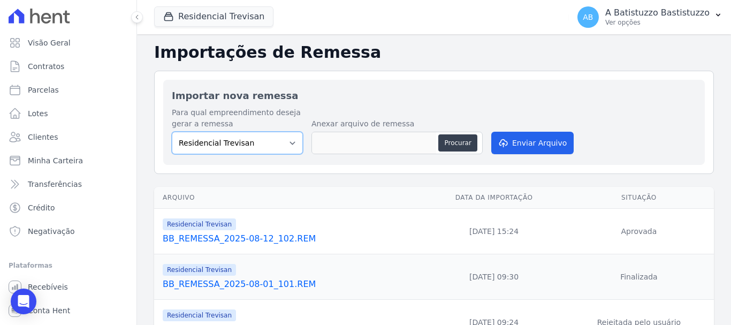
click at [292, 145] on select "Residencial Paineiras Residencial Trevisan" at bounding box center [237, 143] width 131 height 22
select select "1a8db6ba-8fcf-4c66-a6cd-5a1cf2cf1592"
click at [172, 132] on select "Residencial Paineiras Residencial Trevisan" at bounding box center [237, 143] width 131 height 22
click at [339, 80] on div "Importar nova remessa Para qual empreendimento deseja gerar a remessa Residenci…" at bounding box center [433, 122] width 541 height 85
click at [36, 43] on span "Visão Geral" at bounding box center [49, 42] width 43 height 11
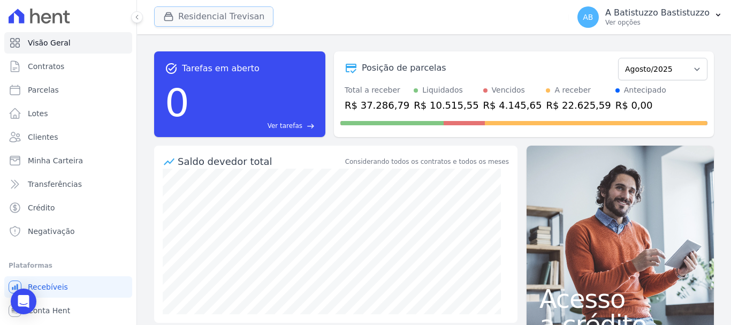
click at [223, 18] on button "Residencial Trevisan" at bounding box center [213, 16] width 119 height 20
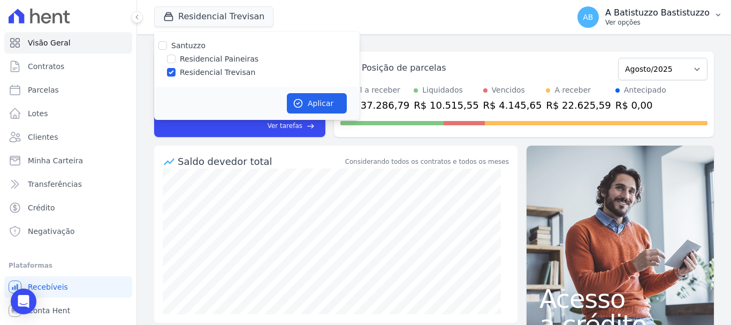
click at [593, 14] on span "AB" at bounding box center [588, 16] width 10 height 7
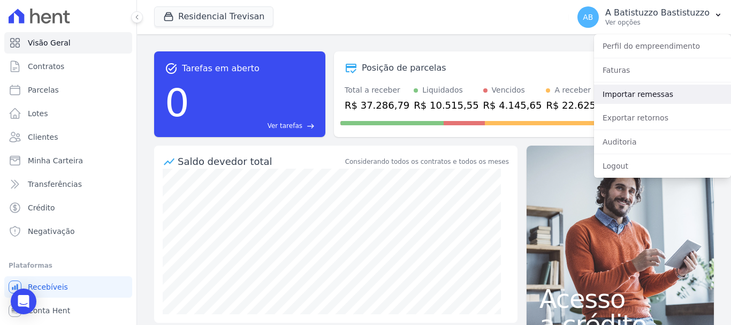
click at [612, 97] on link "Importar remessas" at bounding box center [662, 94] width 137 height 19
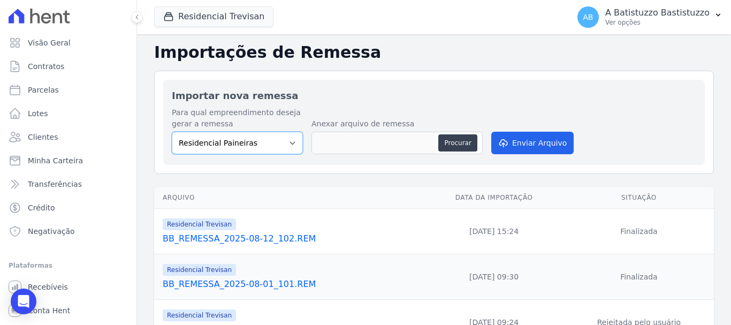
click at [289, 142] on select "Residencial Paineiras Residencial Trevisan" at bounding box center [237, 143] width 131 height 22
select select "4c1e337b-9410-4773-9ad8-94f5baa23e7f"
click at [172, 132] on select "Residencial Paineiras Residencial Trevisan" at bounding box center [237, 143] width 131 height 22
click at [593, 18] on span "AB" at bounding box center [588, 16] width 10 height 7
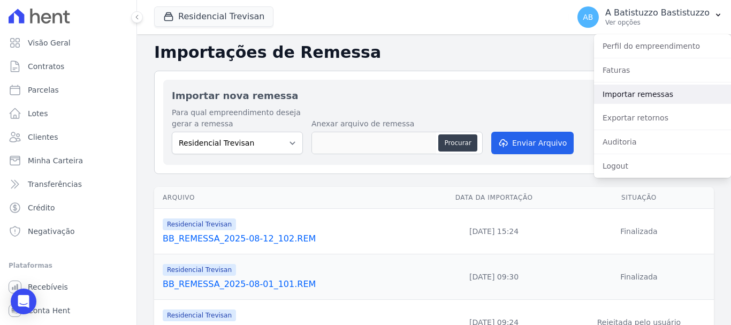
click at [610, 94] on link "Importar remessas" at bounding box center [662, 94] width 137 height 19
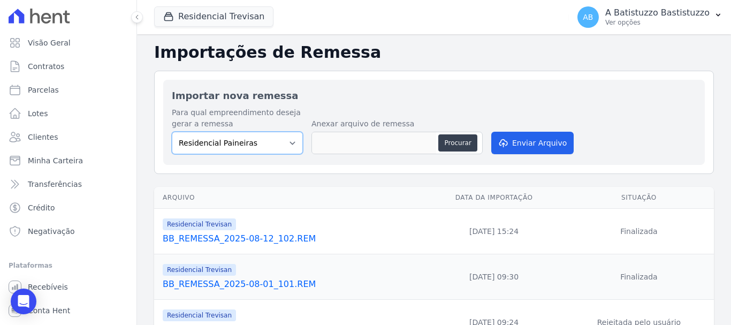
click at [288, 142] on select "Residencial Paineiras Residencial Trevisan" at bounding box center [237, 143] width 131 height 22
click at [172, 132] on select "Residencial Paineiras Residencial Trevisan" at bounding box center [237, 143] width 131 height 22
click at [593, 15] on span "AB" at bounding box center [587, 16] width 21 height 21
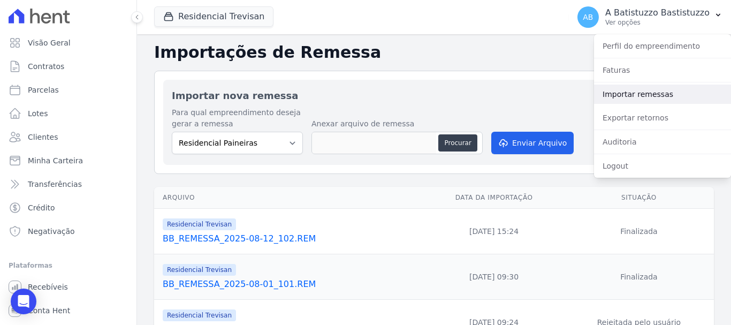
click at [606, 91] on link "Importar remessas" at bounding box center [662, 94] width 137 height 19
select select "4c1e337b-9410-4773-9ad8-94f5baa23e7f"
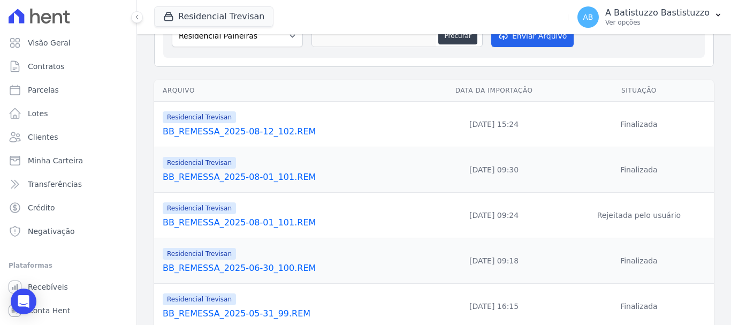
scroll to position [161, 0]
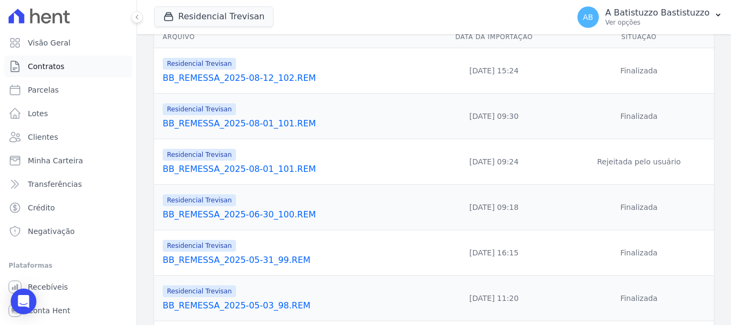
click at [44, 65] on span "Contratos" at bounding box center [46, 66] width 36 height 11
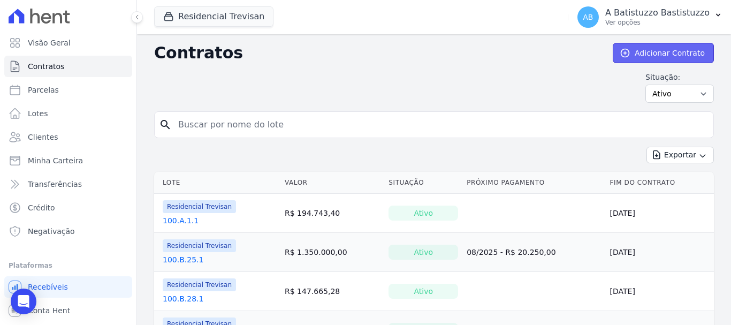
click at [640, 51] on link "Adicionar Contrato" at bounding box center [663, 53] width 101 height 20
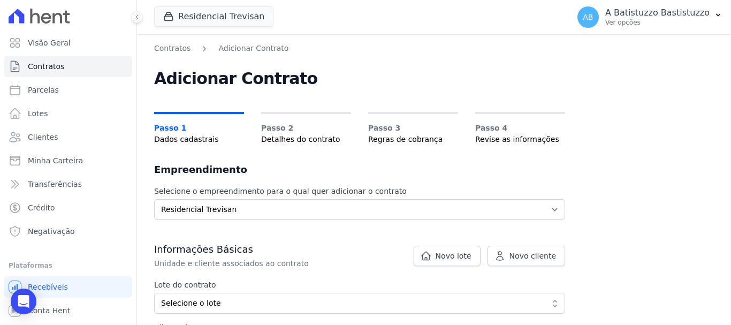
scroll to position [107, 0]
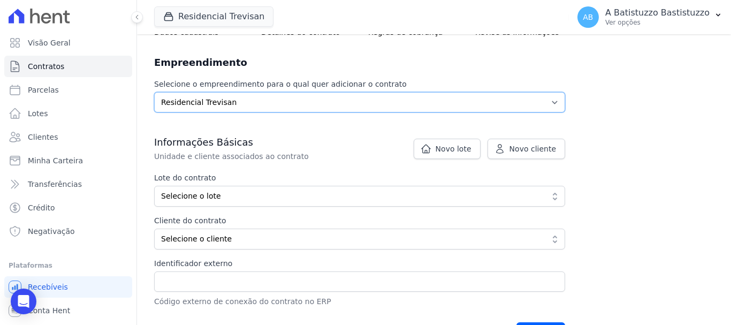
click at [251, 102] on select "Selecione o empreendimento Residencial Trevisan" at bounding box center [359, 102] width 411 height 20
click at [206, 16] on button "Residencial Trevisan" at bounding box center [213, 16] width 119 height 20
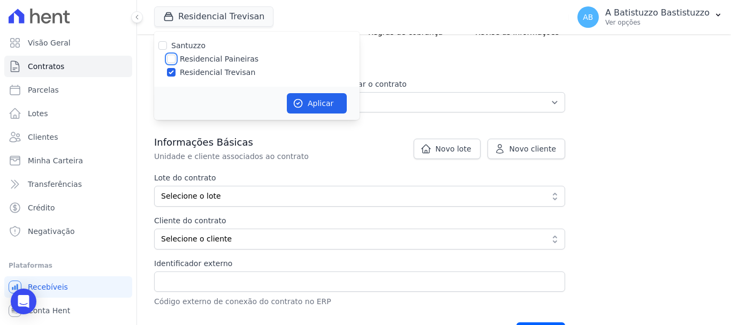
click at [170, 56] on input "Residencial Paineiras" at bounding box center [171, 59] width 9 height 9
checkbox input "true"
click at [170, 68] on input "Residencial Trevisan" at bounding box center [171, 72] width 9 height 9
checkbox input "false"
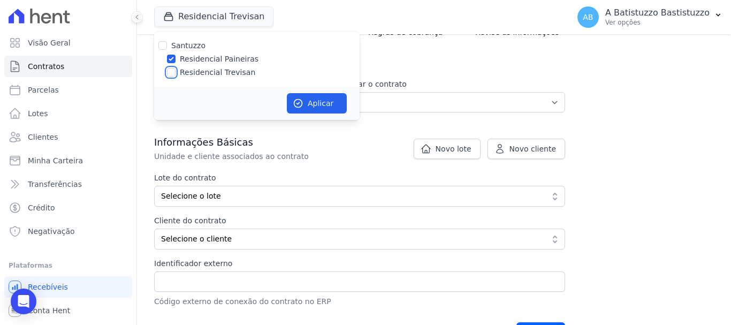
checkbox input "false"
click at [316, 104] on button "Aplicar" at bounding box center [317, 103] width 60 height 20
click at [51, 45] on span "Visão Geral" at bounding box center [49, 42] width 43 height 11
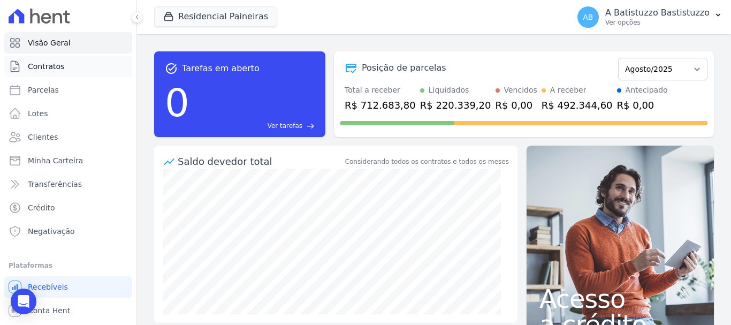
click at [62, 67] on link "Contratos" at bounding box center [68, 66] width 128 height 21
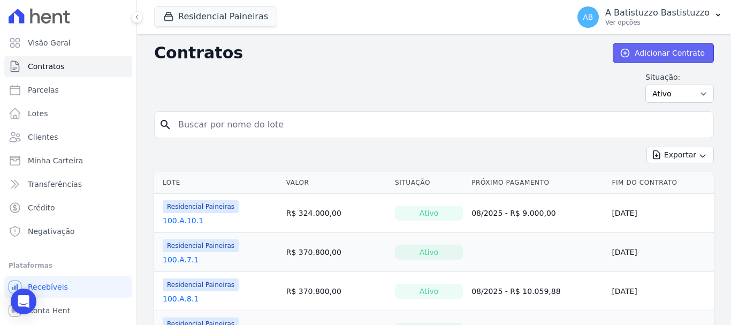
click at [645, 52] on link "Adicionar Contrato" at bounding box center [663, 53] width 101 height 20
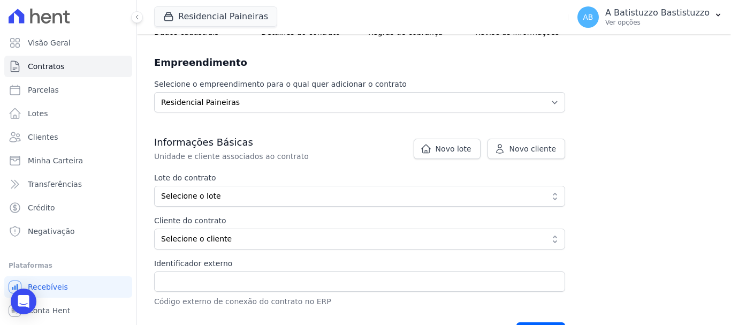
scroll to position [161, 0]
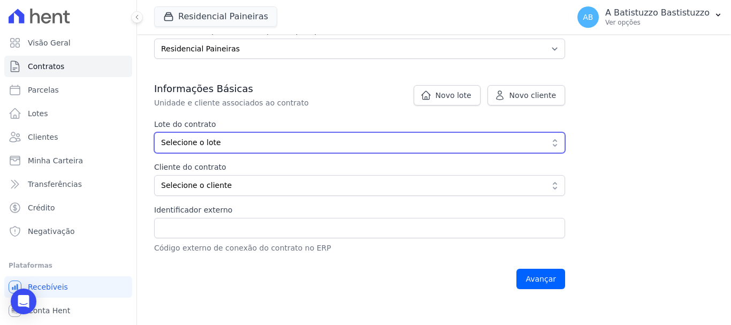
click at [243, 144] on span "Selecione o lote" at bounding box center [352, 142] width 382 height 11
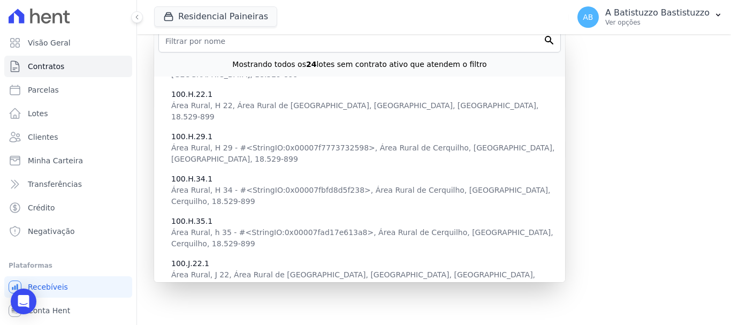
scroll to position [321, 0]
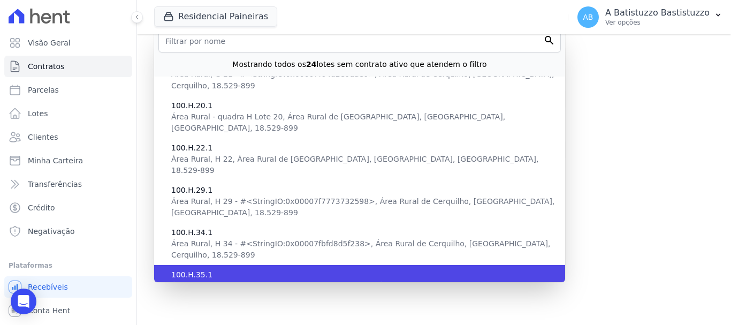
click at [209, 269] on span "100.H.35.1" at bounding box center [363, 274] width 385 height 11
type input "8a9a696e-4c80-4e8e-b744-a7b0f86077aa"
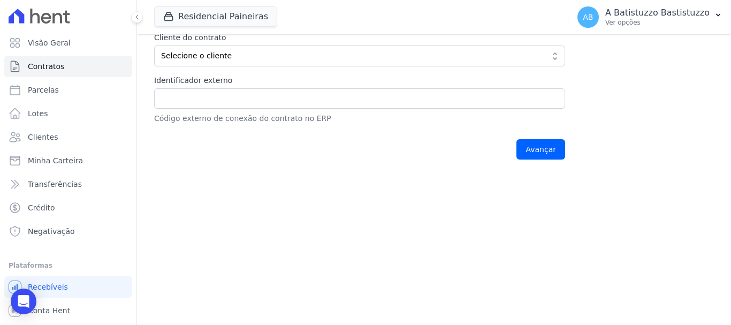
scroll to position [183, 0]
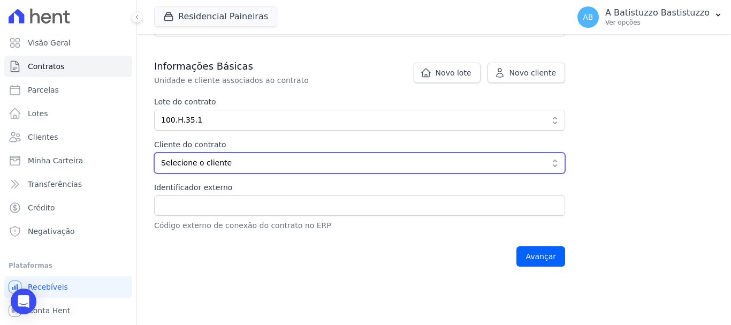
click at [208, 163] on span "Selecione o cliente" at bounding box center [352, 162] width 382 height 11
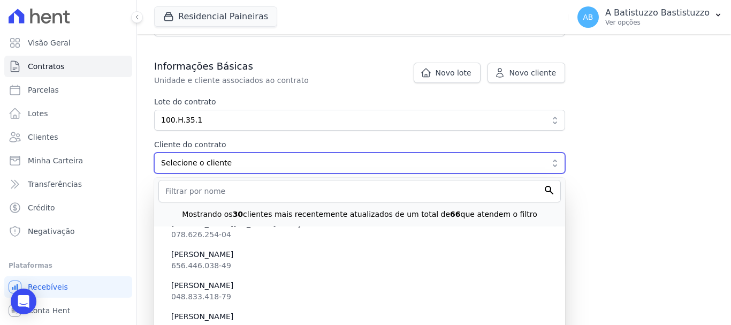
scroll to position [1177, 0]
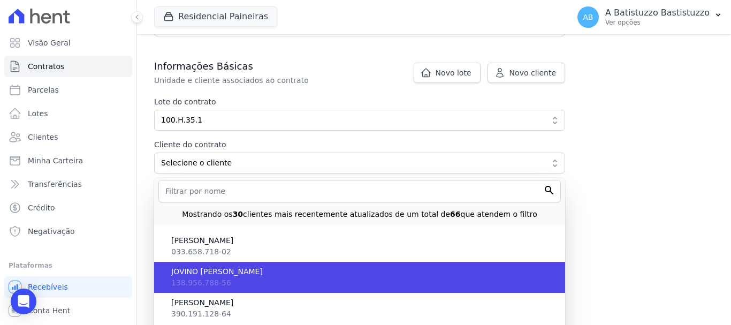
click at [230, 272] on span "JOVINO [PERSON_NAME]" at bounding box center [363, 271] width 385 height 11
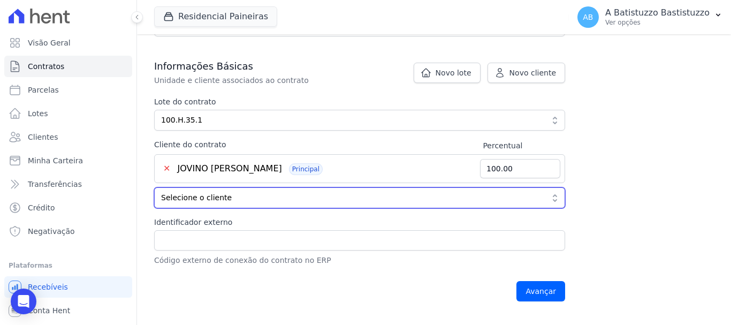
click at [244, 201] on span "Selecione o cliente" at bounding box center [352, 197] width 382 height 11
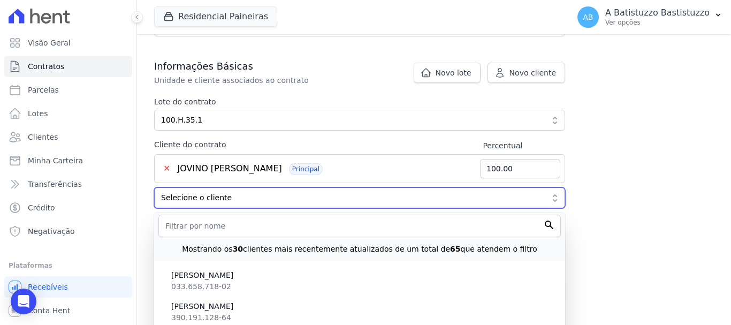
click at [244, 201] on span "Selecione o cliente" at bounding box center [352, 197] width 382 height 11
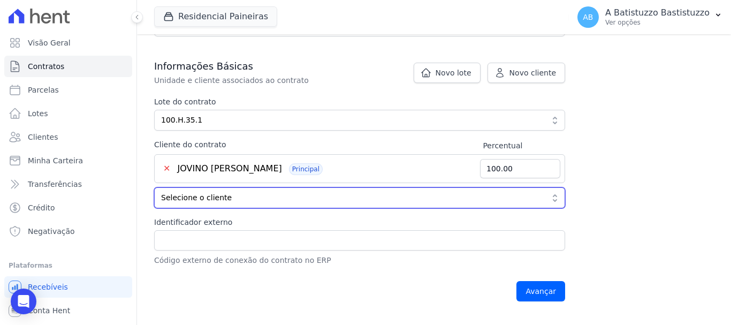
click at [244, 201] on span "Selecione o cliente" at bounding box center [352, 197] width 382 height 11
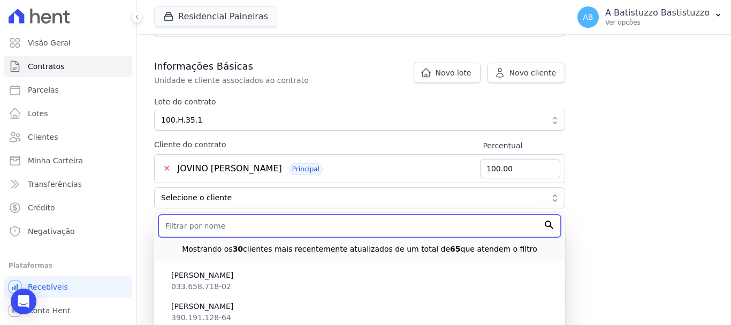
click at [221, 227] on input "text" at bounding box center [359, 226] width 402 height 22
type input "luiz fer"
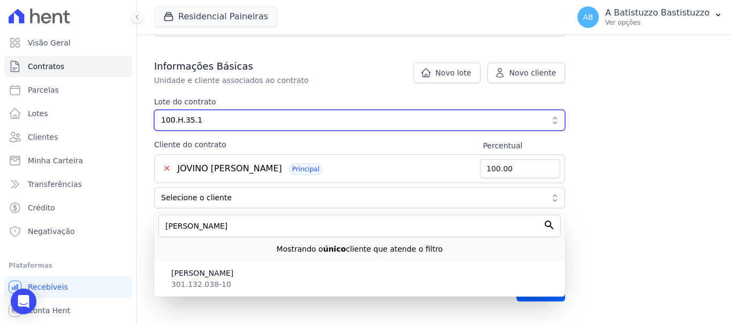
click at [172, 115] on span "100.H.35.1" at bounding box center [352, 120] width 382 height 11
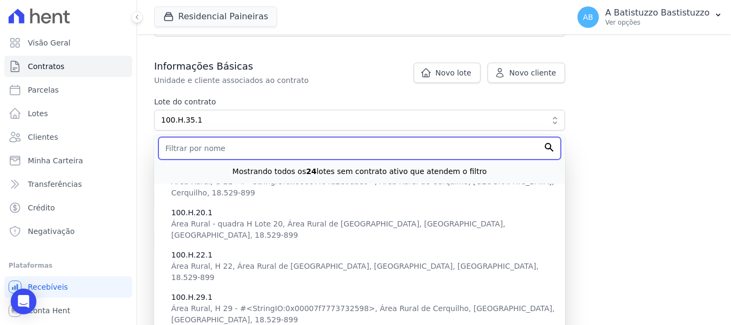
click at [215, 146] on input "text" at bounding box center [359, 148] width 402 height 22
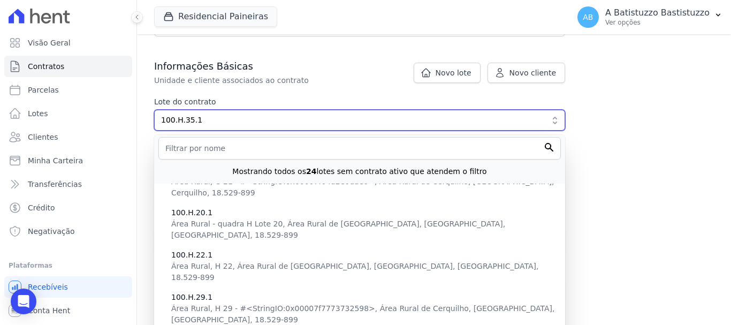
click at [268, 120] on span "100.H.35.1" at bounding box center [352, 120] width 382 height 11
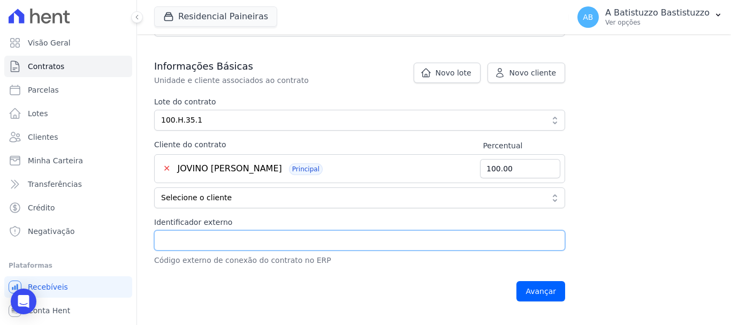
click at [194, 242] on input "Identificador externo" at bounding box center [359, 240] width 411 height 20
type input "100.H.35.1"
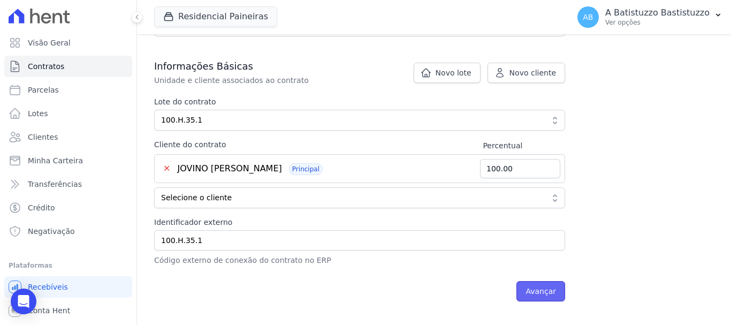
click at [540, 293] on input "Avançar" at bounding box center [540, 291] width 49 height 20
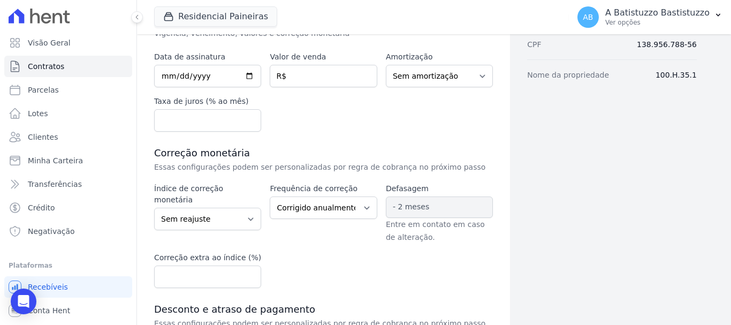
scroll to position [107, 0]
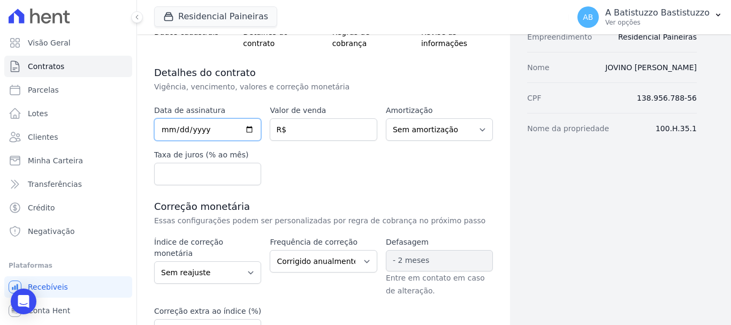
click at [249, 129] on input "date" at bounding box center [207, 129] width 107 height 22
type input "[DATE]"
click at [308, 134] on input "number" at bounding box center [323, 129] width 107 height 22
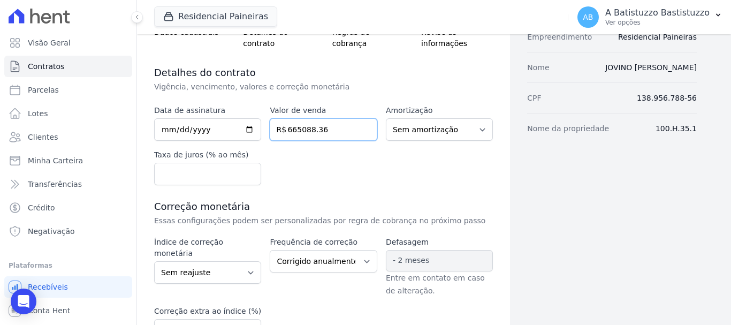
type input "665088.36"
click at [390, 176] on div "Data de assinatura [DATE] Valor de venda 665088.36 R$ Amortização Sem amortizaç…" at bounding box center [323, 145] width 339 height 80
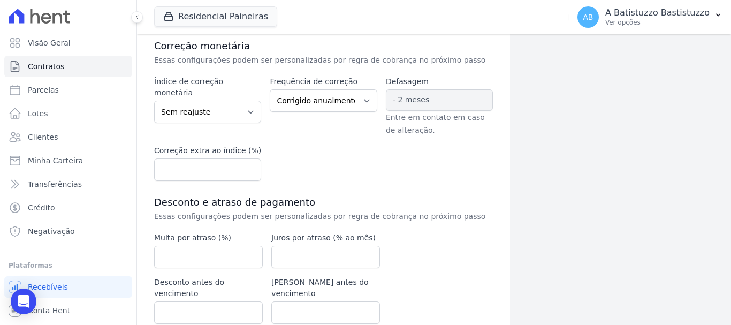
scroll to position [306, 0]
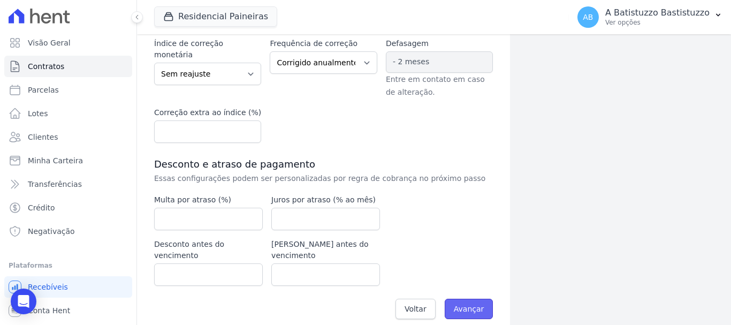
click at [454, 299] on input "Avançar" at bounding box center [469, 309] width 49 height 20
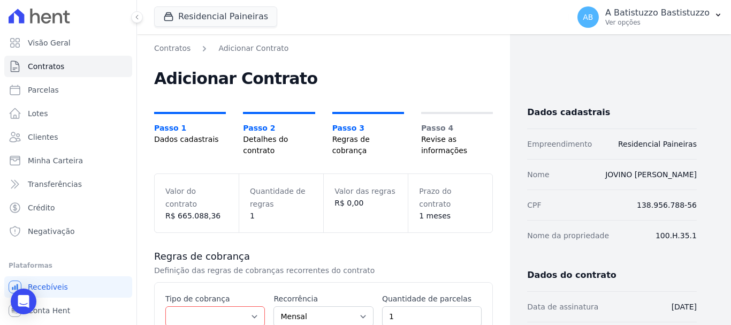
scroll to position [161, 0]
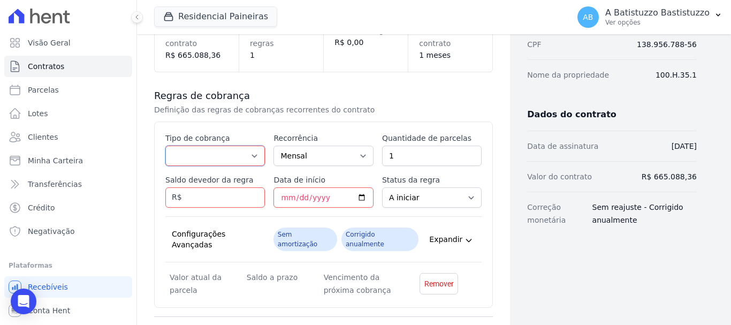
click at [220, 152] on select "Parcela Normal Entrada Sinal Intercalada Chaves Pré-chaves Pós-chaves Impostos …" at bounding box center [215, 156] width 100 height 20
select select "down_payment"
click at [165, 146] on select "Parcela Normal Entrada Sinal Intercalada Chaves Pré-chaves Pós-chaves Impostos …" at bounding box center [215, 156] width 100 height 20
click at [241, 200] on input "Saldo devedor da regra" at bounding box center [215, 197] width 100 height 20
type input "57547.56"
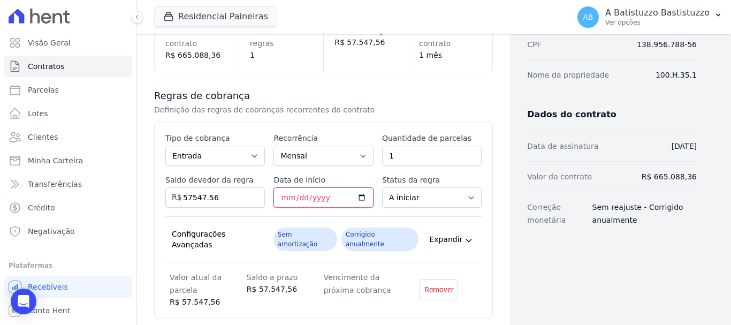
click at [360, 196] on input "Data de início" at bounding box center [323, 197] width 100 height 20
click at [421, 83] on div "Regras de cobrança Definição das regras de cobranças recorrentes do contrato Es…" at bounding box center [323, 223] width 339 height 302
click at [251, 157] on select "Parcela Normal Entrada Sinal Intercalada Chaves Pré-chaves Pós-chaves Impostos …" at bounding box center [215, 156] width 100 height 20
select select "standard"
click at [165, 146] on select "Parcela Normal Entrada Sinal Intercalada Chaves Pré-chaves Pós-chaves Impostos …" at bounding box center [215, 156] width 100 height 20
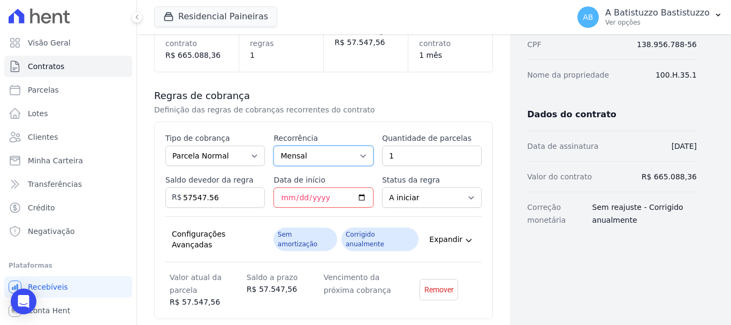
click at [362, 157] on select "Mensal Bimestral Trimestral Semestral Anual" at bounding box center [323, 156] width 100 height 20
select select "3"
click at [273, 146] on select "Mensal Bimestral Trimestral Semestral Anual" at bounding box center [323, 156] width 100 height 20
click at [394, 158] on input "1" at bounding box center [432, 156] width 100 height 20
type input "8"
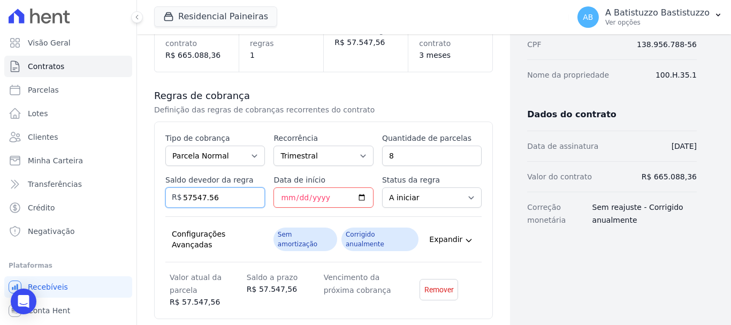
click at [235, 197] on input "57547.56" at bounding box center [215, 197] width 100 height 20
type input "5"
type input "607540.80"
click at [355, 194] on input "Data de início" at bounding box center [323, 197] width 100 height 20
type input "[DATE]"
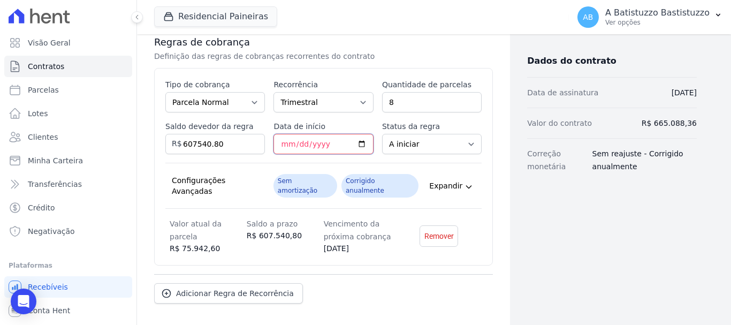
scroll to position [250, 0]
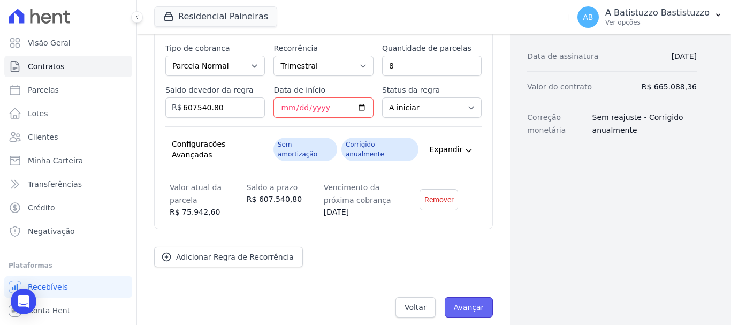
click at [464, 297] on input "Avançar" at bounding box center [469, 307] width 49 height 20
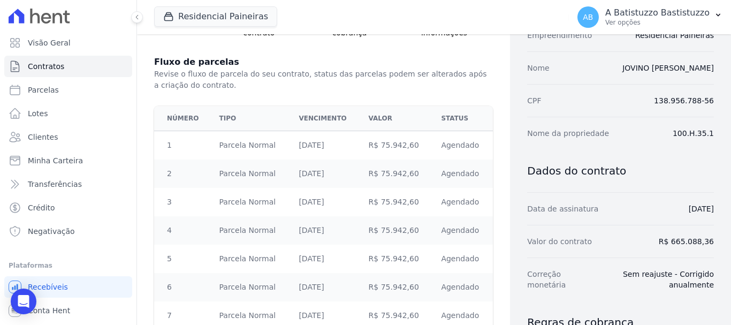
scroll to position [225, 0]
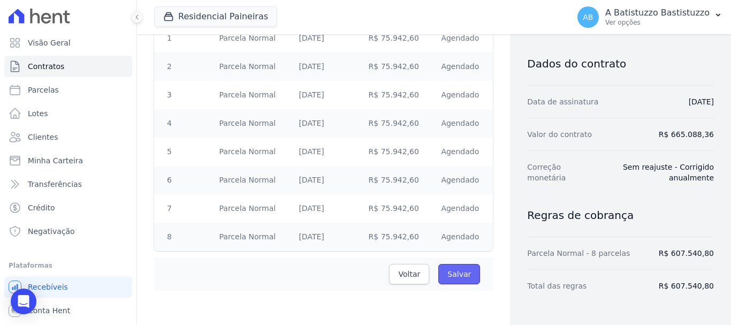
click at [449, 270] on input "Salvar" at bounding box center [459, 274] width 42 height 20
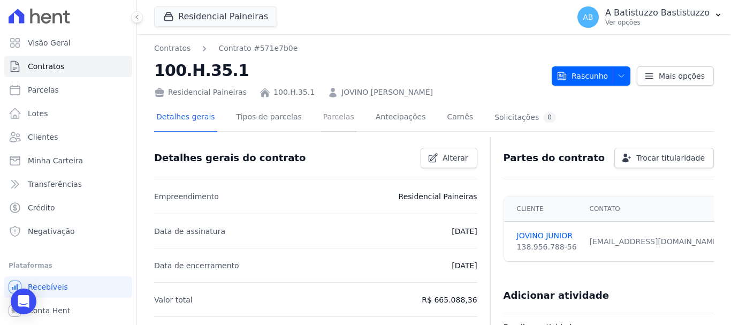
click at [326, 117] on link "Parcelas" at bounding box center [338, 118] width 35 height 28
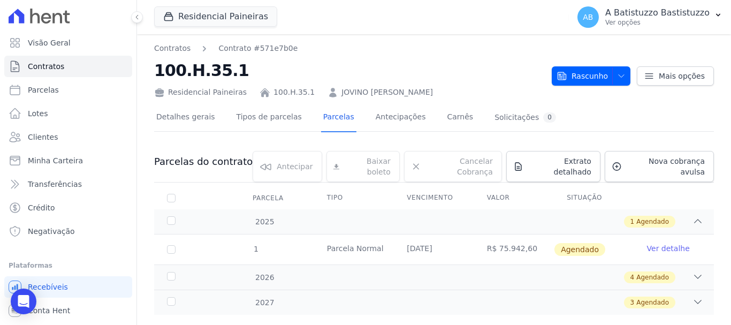
scroll to position [13, 0]
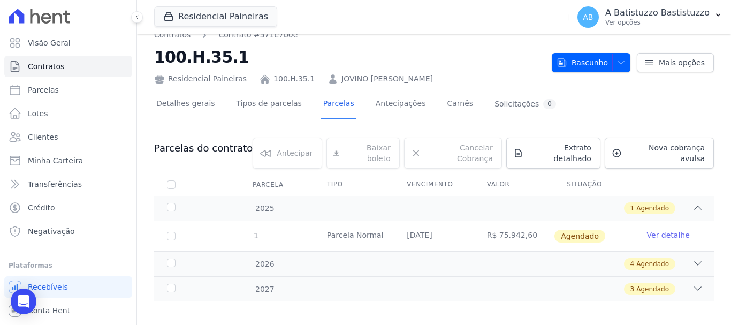
click at [673, 230] on link "Ver detalhe" at bounding box center [668, 235] width 43 height 11
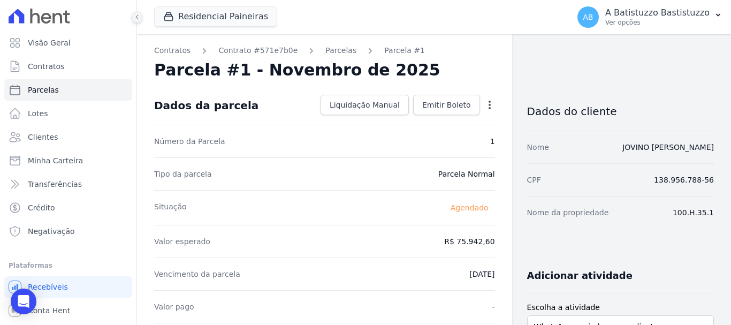
click at [134, 17] on icon at bounding box center [137, 17] width 6 height 6
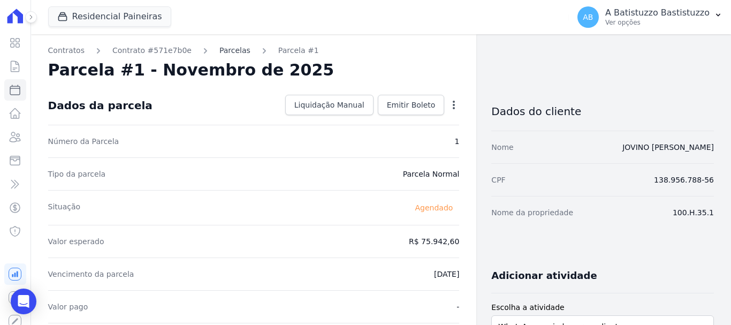
click at [219, 51] on link "Parcelas" at bounding box center [234, 50] width 31 height 11
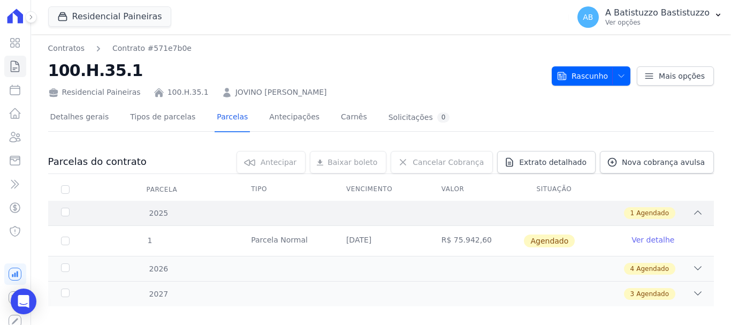
scroll to position [13, 0]
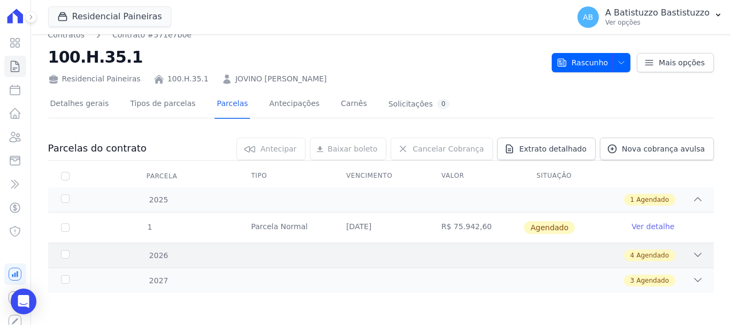
click at [692, 253] on icon at bounding box center [697, 254] width 11 height 11
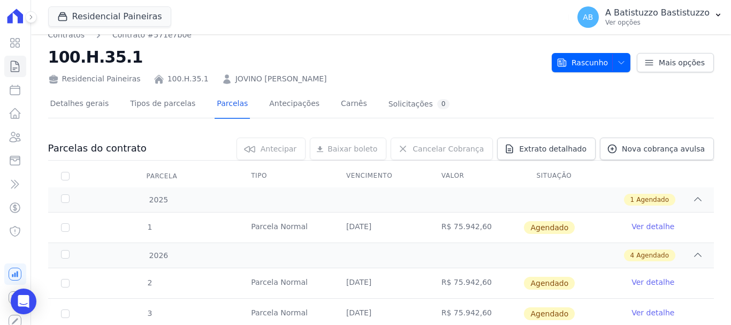
scroll to position [120, 0]
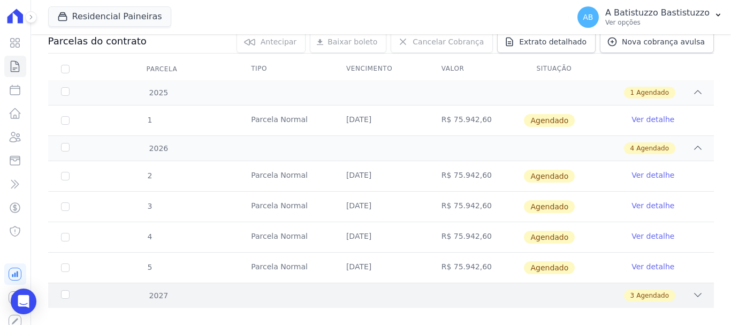
click at [692, 293] on icon at bounding box center [697, 294] width 11 height 11
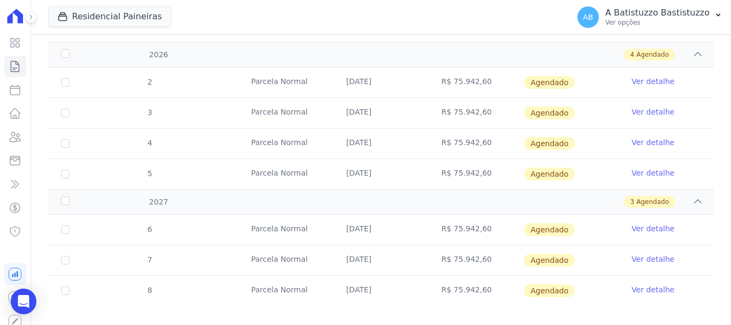
scroll to position [227, 0]
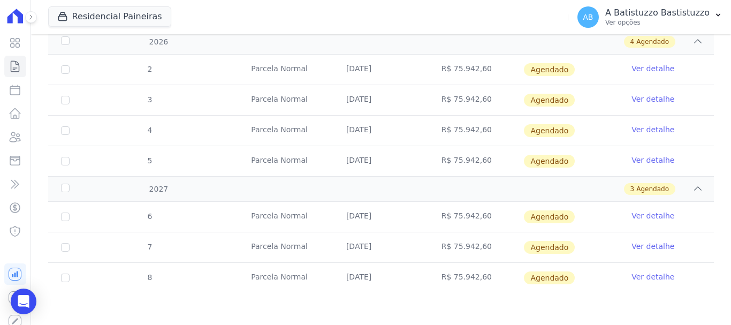
click at [30, 18] on icon at bounding box center [31, 17] width 6 height 6
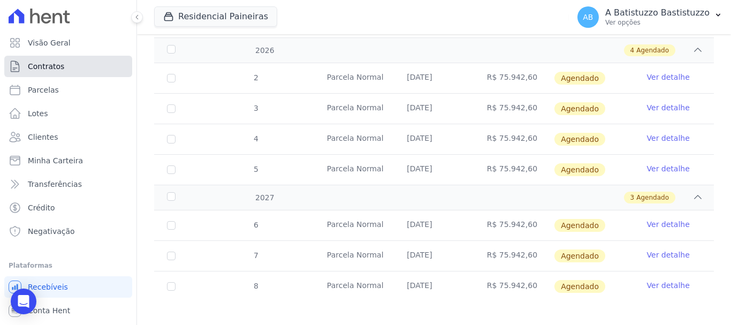
click at [43, 70] on span "Contratos" at bounding box center [46, 66] width 36 height 11
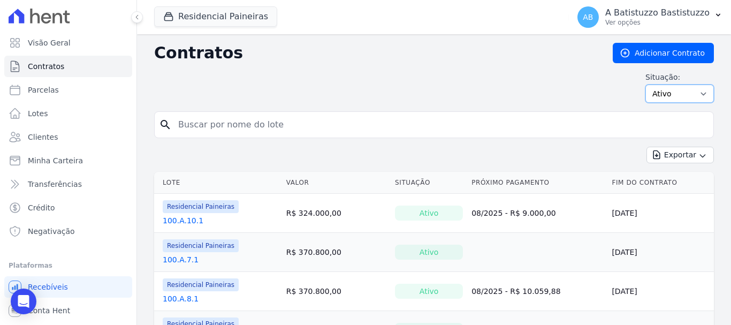
click at [692, 91] on select "Ativo Todos Pausado Distratado Rascunho Expirado Encerrado" at bounding box center [679, 94] width 68 height 18
select select "draft"
click at [645, 85] on select "Ativo Todos Pausado Distratado Rascunho Expirado Encerrado" at bounding box center [679, 94] width 68 height 18
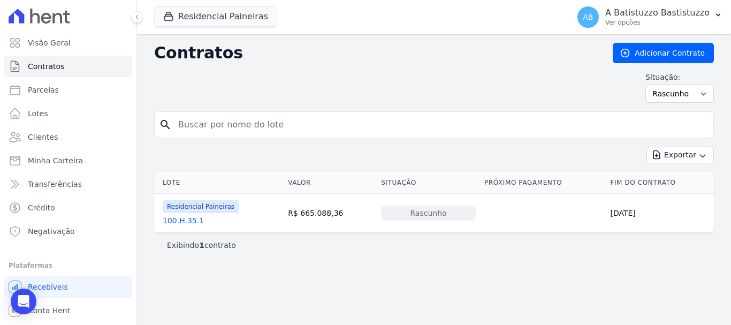
click at [184, 221] on link "100.H.35.1" at bounding box center [183, 220] width 41 height 11
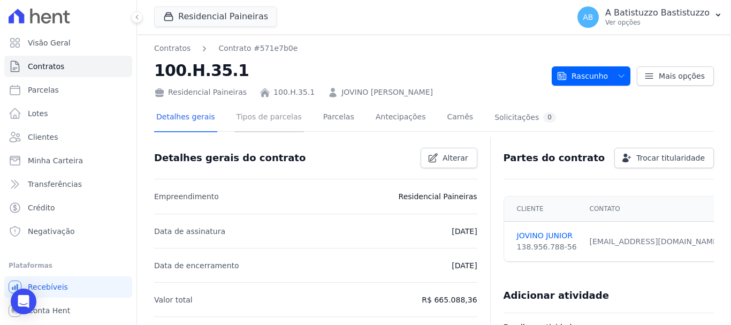
click at [273, 116] on link "Tipos de parcelas" at bounding box center [269, 118] width 70 height 28
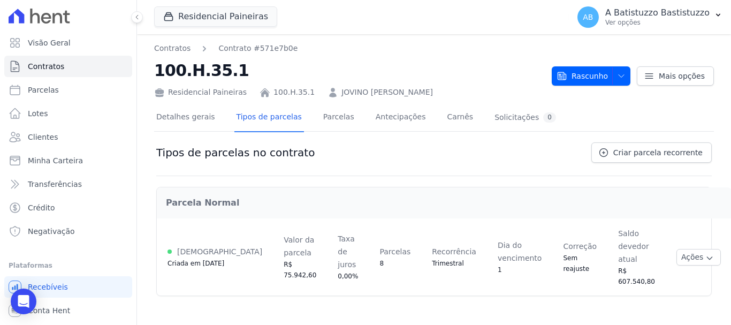
click at [384, 53] on nav "Contratos Contrato #571e7b0e" at bounding box center [348, 48] width 389 height 11
click at [50, 42] on span "Visão Geral" at bounding box center [49, 42] width 43 height 11
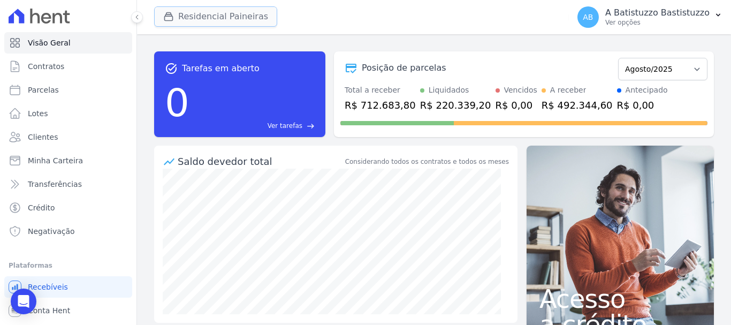
click at [233, 16] on button "Residencial Paineiras" at bounding box center [215, 16] width 123 height 20
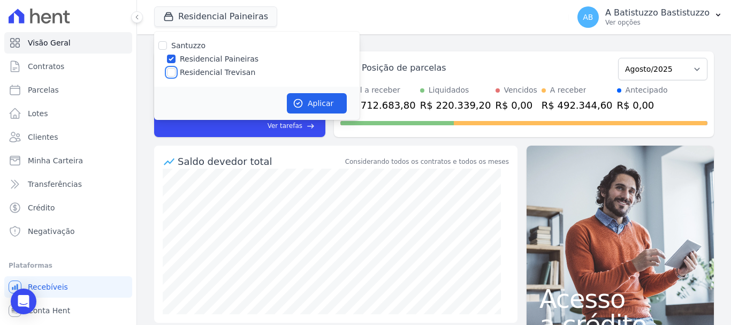
click at [173, 72] on input "Residencial Trevisan" at bounding box center [171, 72] width 9 height 9
checkbox input "true"
click at [173, 58] on input "Residencial Paineiras" at bounding box center [171, 59] width 9 height 9
checkbox input "false"
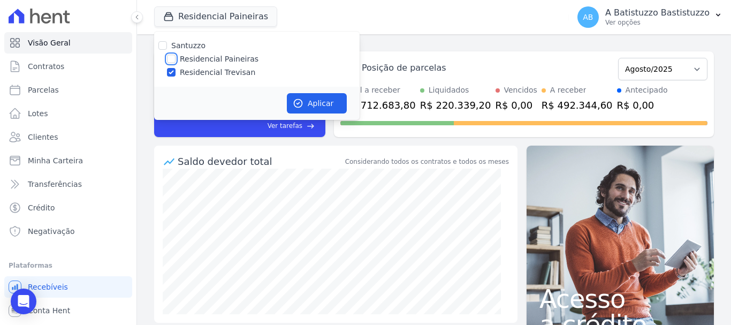
checkbox input "false"
click at [304, 104] on button "Aplicar" at bounding box center [317, 103] width 60 height 20
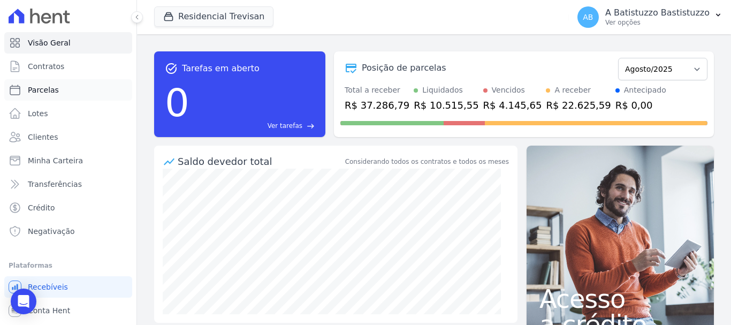
click at [58, 90] on link "Parcelas" at bounding box center [68, 89] width 128 height 21
select select
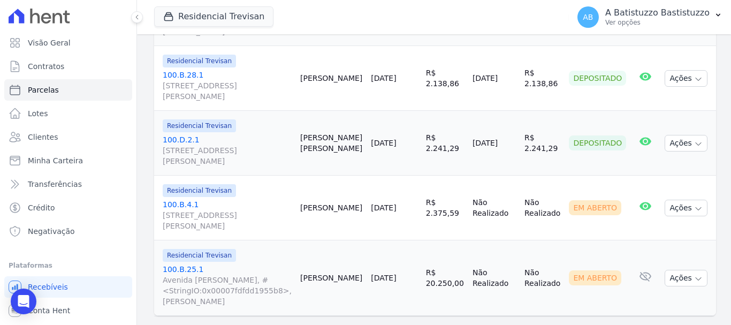
scroll to position [236, 0]
